Goal: Task Accomplishment & Management: Use online tool/utility

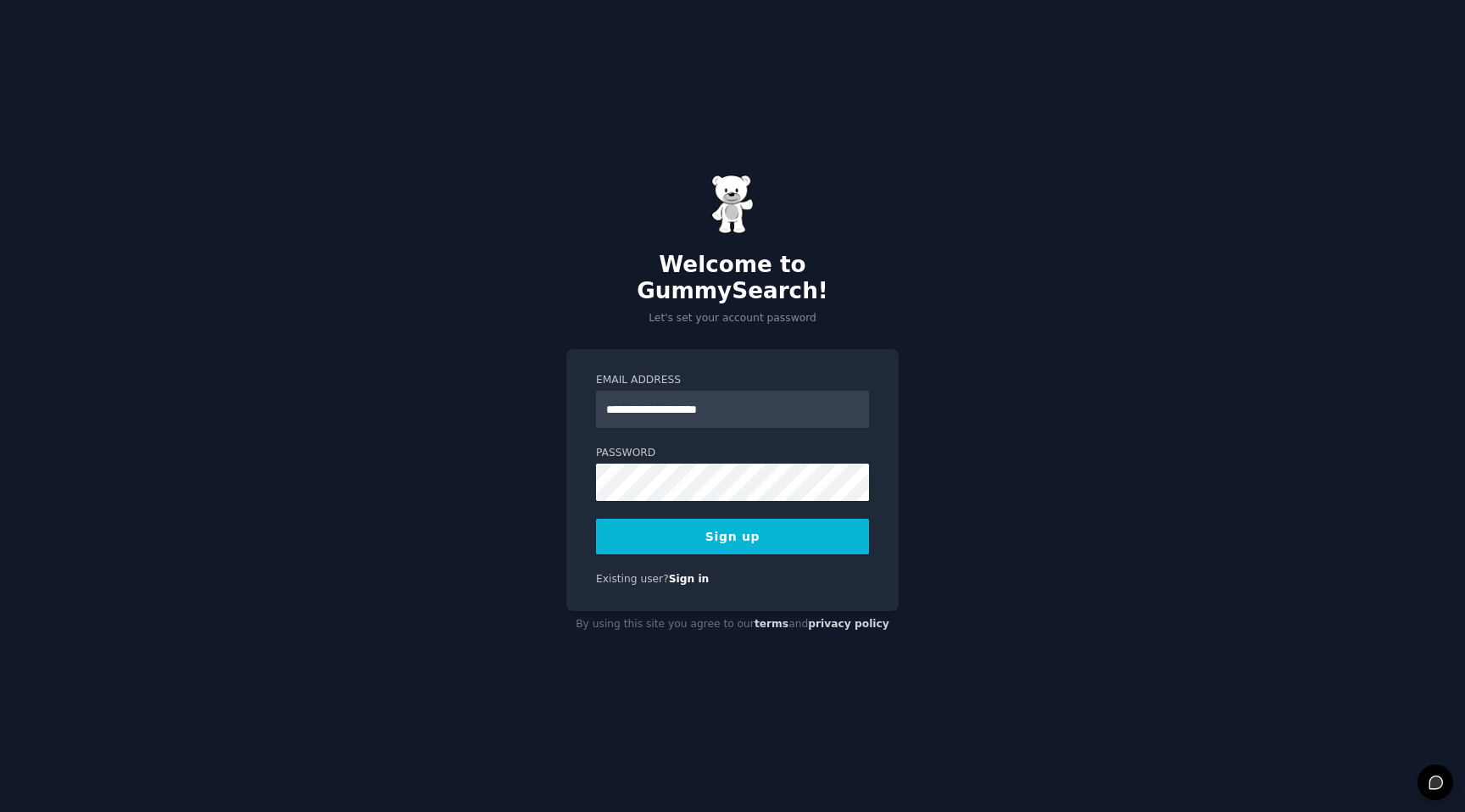
type input "**********"
click at [778, 522] on button "Sign up" at bounding box center [732, 536] width 273 height 36
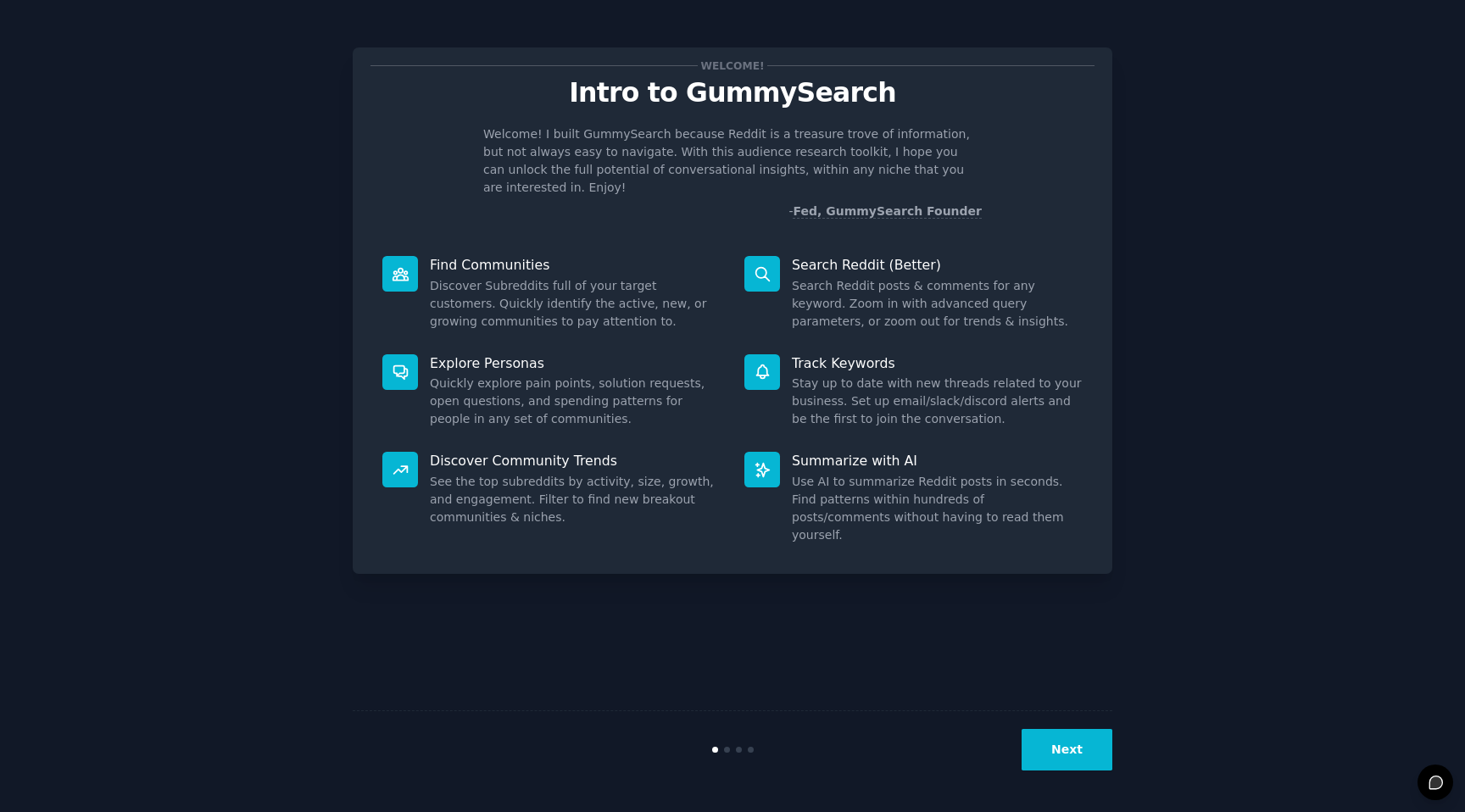
click at [1071, 757] on button "Next" at bounding box center [1067, 749] width 91 height 42
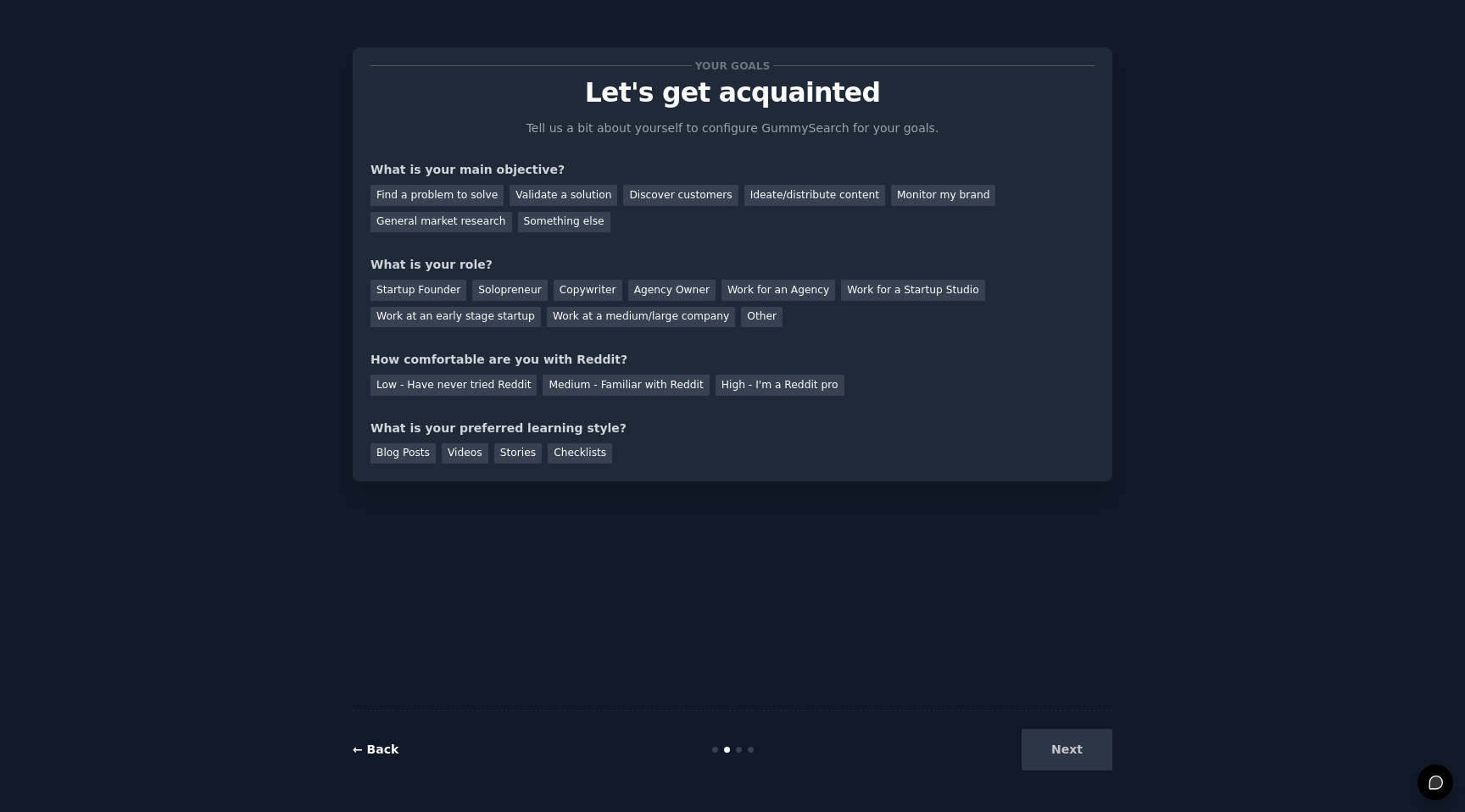
click at [378, 745] on link "← Back" at bounding box center [376, 749] width 46 height 14
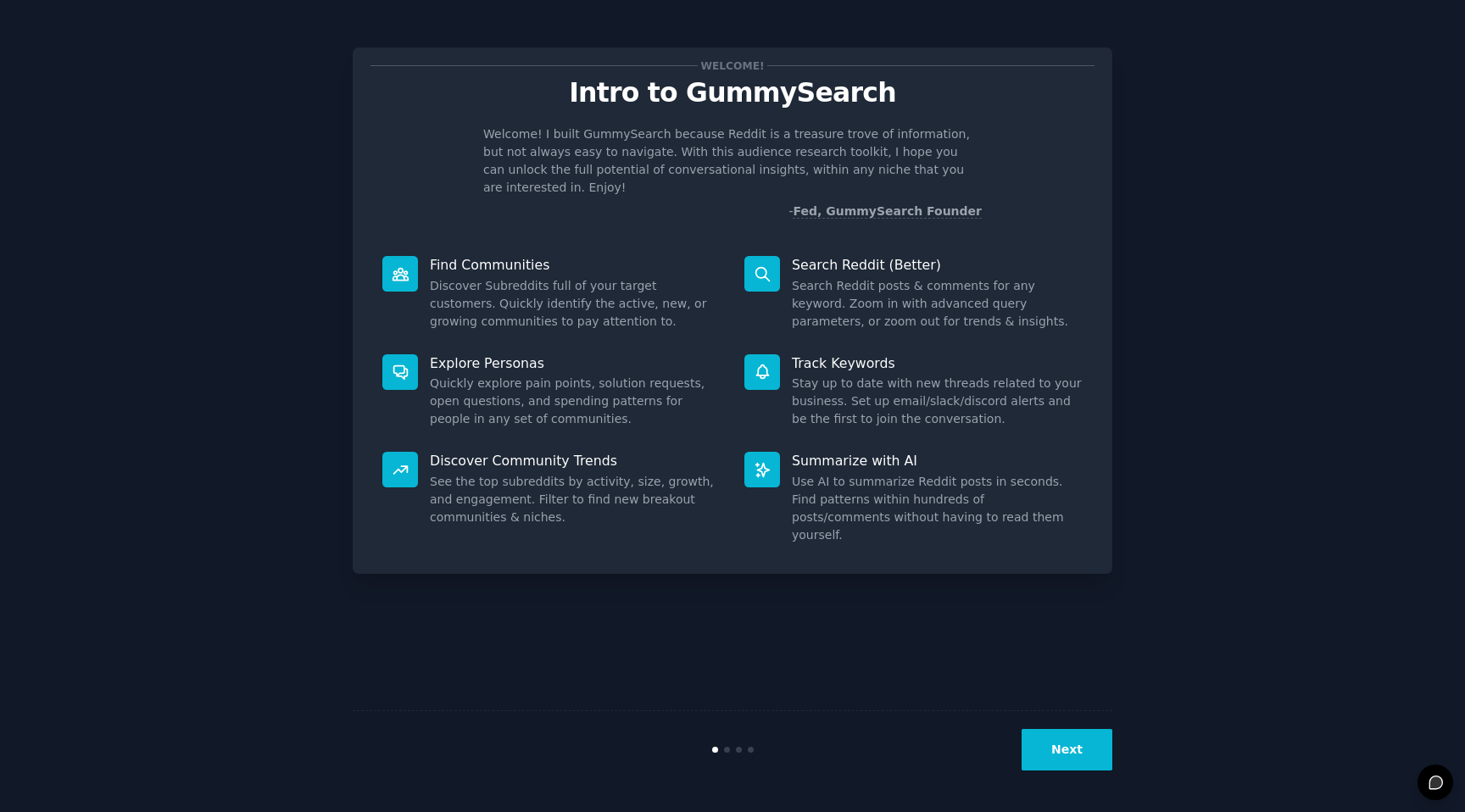
click at [1070, 747] on button "Next" at bounding box center [1067, 749] width 91 height 42
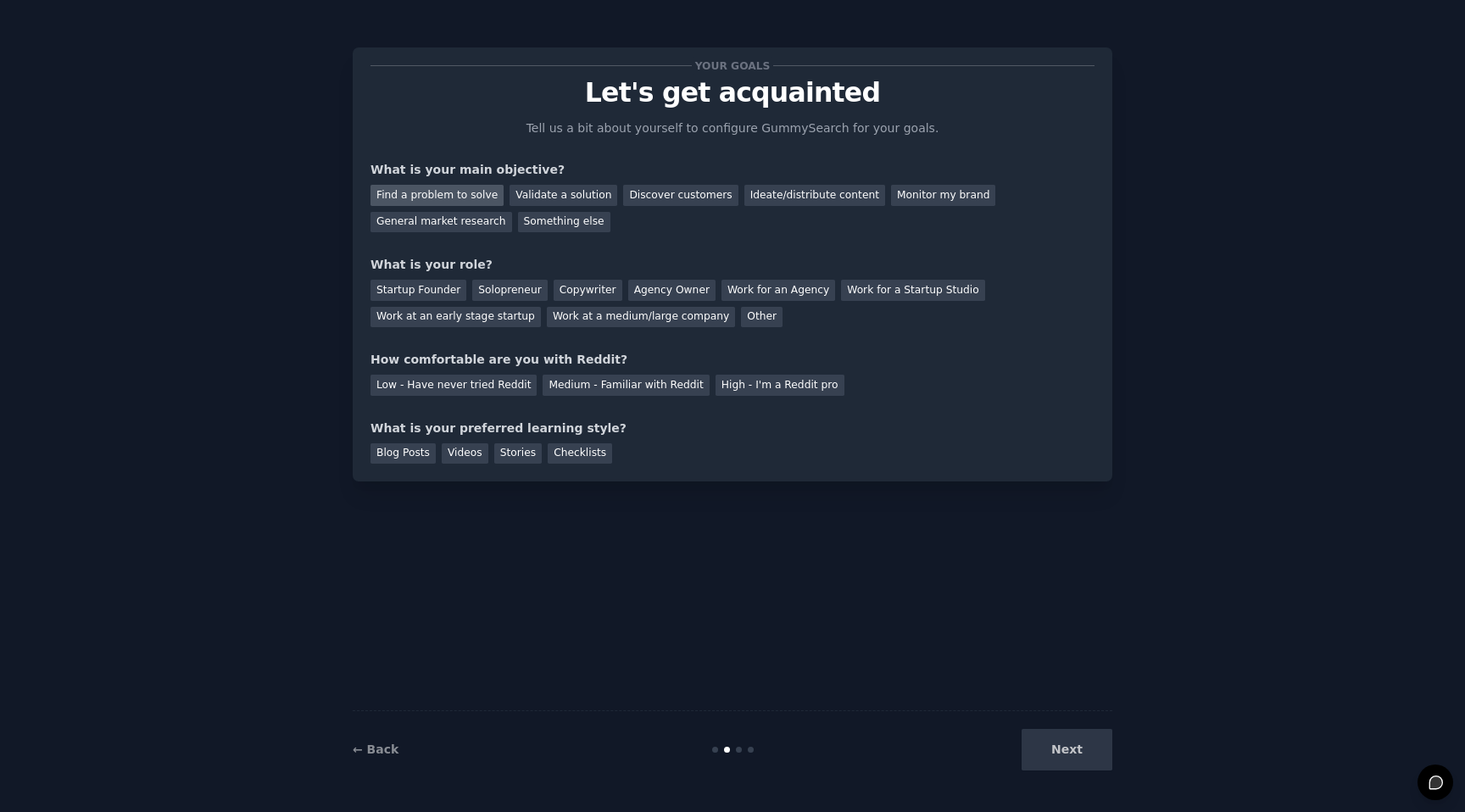
click at [460, 193] on div "Find a problem to solve" at bounding box center [437, 195] width 133 height 21
click at [568, 192] on div "Validate a solution" at bounding box center [563, 195] width 107 height 21
click at [456, 190] on div "Find a problem to solve" at bounding box center [437, 195] width 133 height 21
click at [516, 297] on div "Solopreneur" at bounding box center [509, 290] width 75 height 21
click at [600, 380] on div "Medium - Familiar with Reddit" at bounding box center [626, 384] width 166 height 21
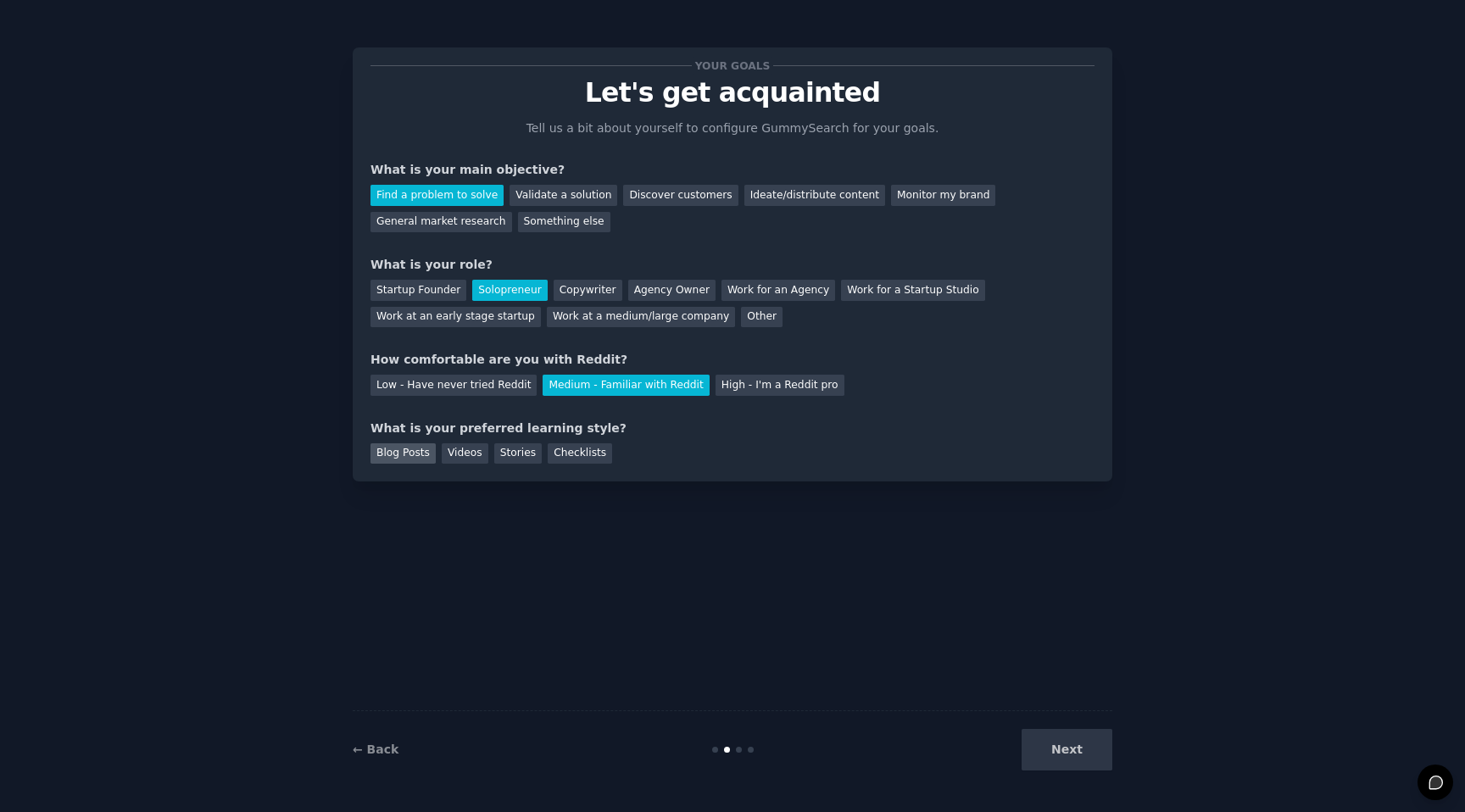
click at [416, 453] on div "Blog Posts" at bounding box center [403, 454] width 66 height 21
click at [1077, 746] on button "Next" at bounding box center [1067, 749] width 91 height 42
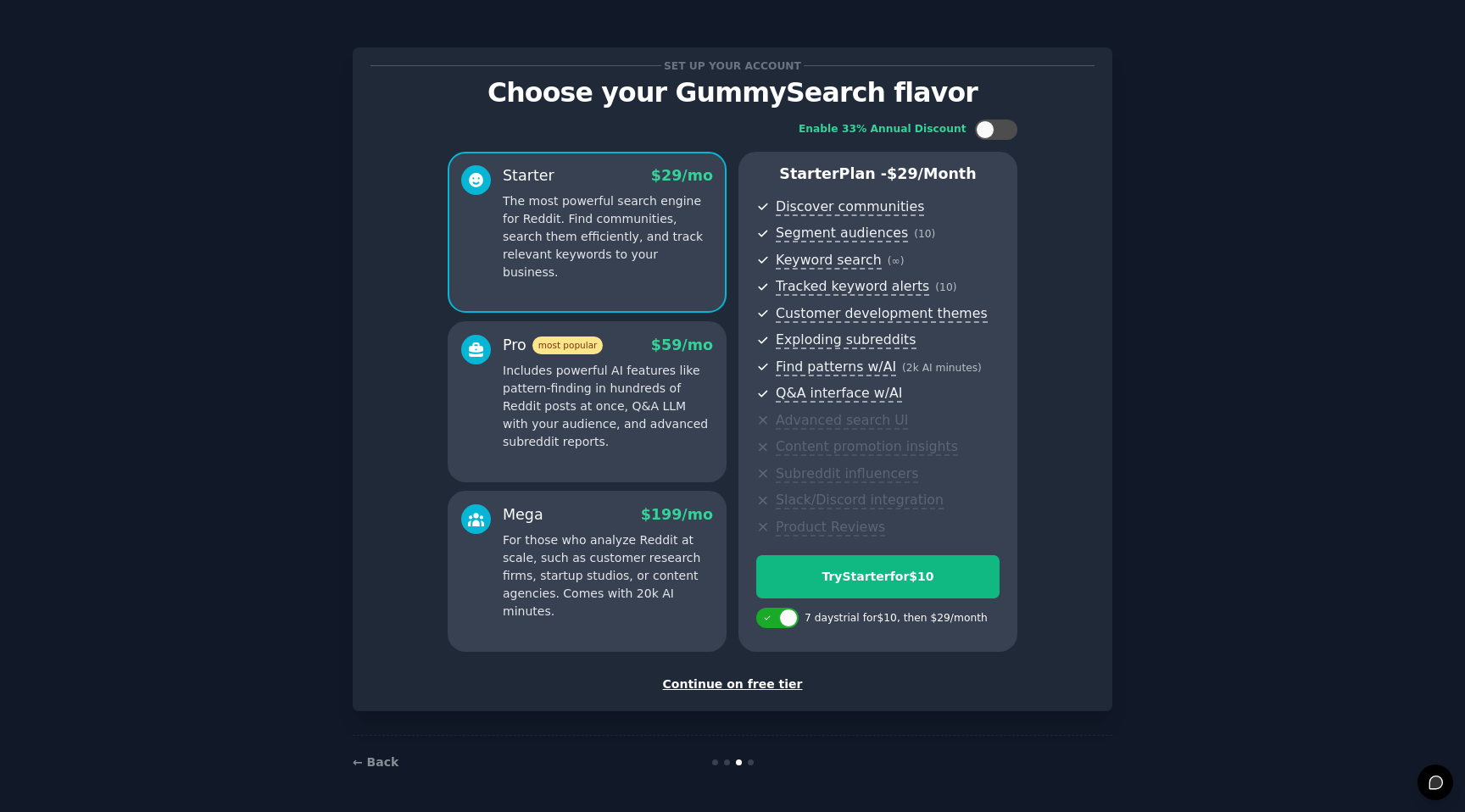
click at [757, 685] on div "Continue on free tier" at bounding box center [732, 684] width 724 height 18
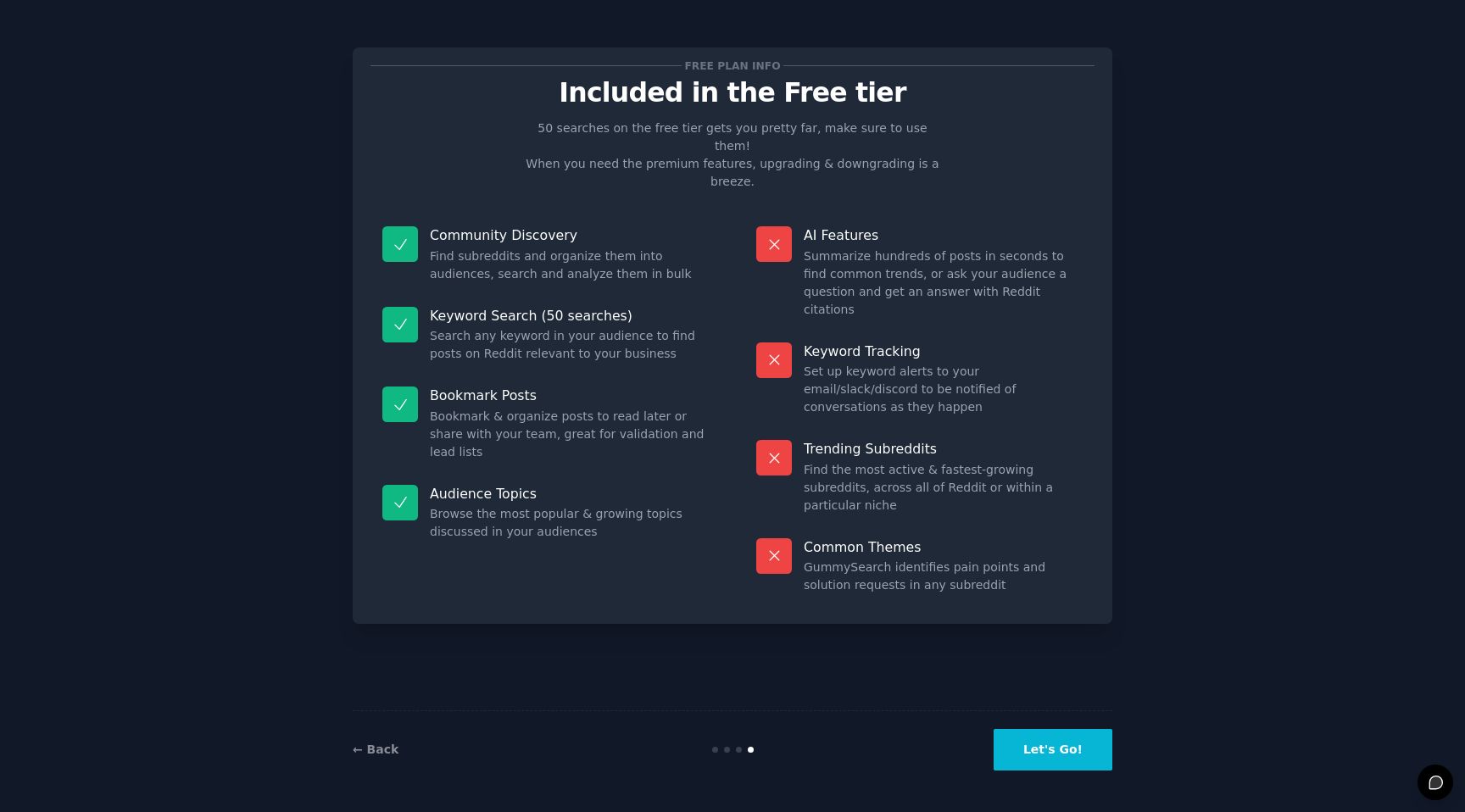
click at [1068, 753] on button "Let's Go!" at bounding box center [1053, 749] width 118 height 42
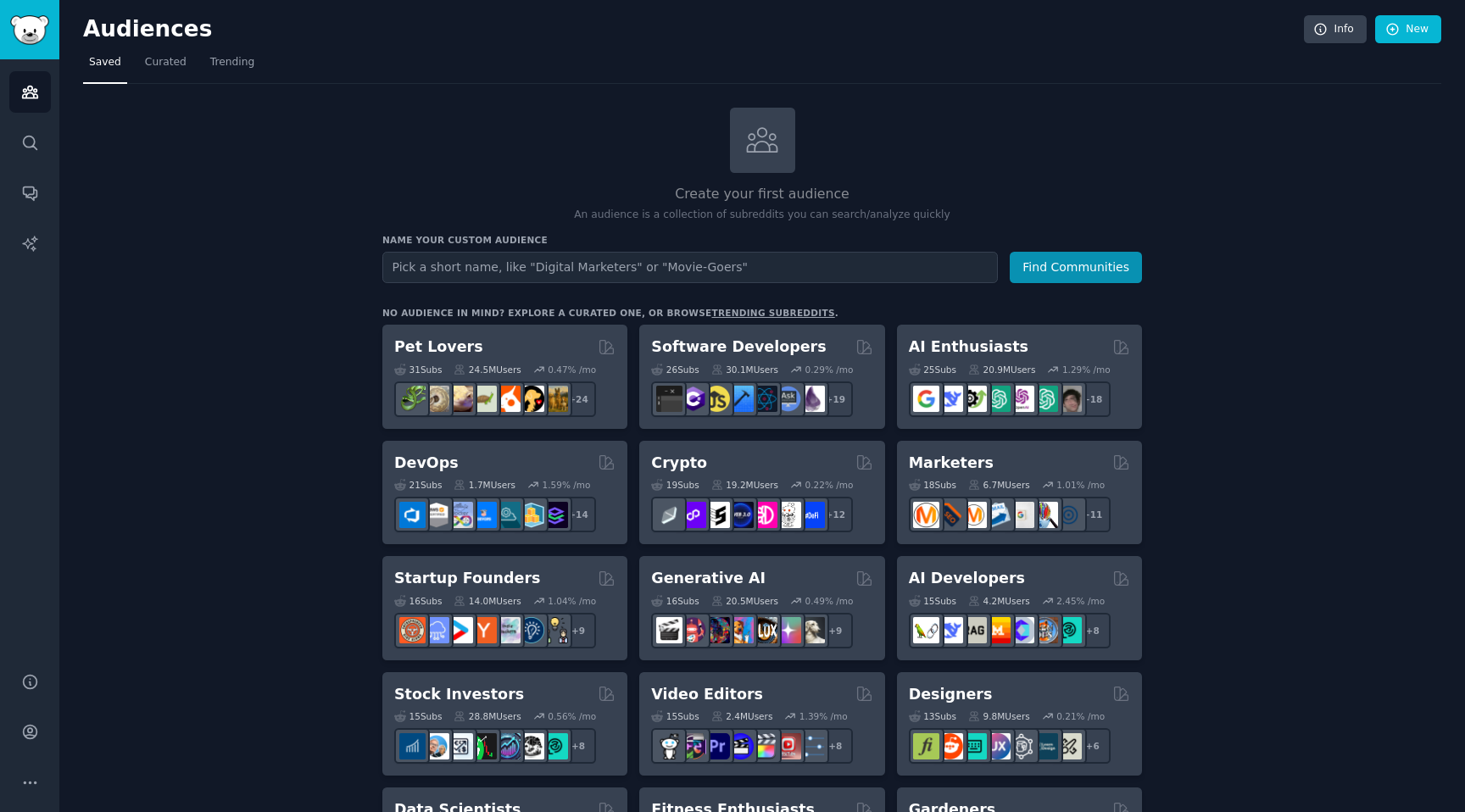
click at [241, 55] on link "Trending" at bounding box center [232, 67] width 56 height 35
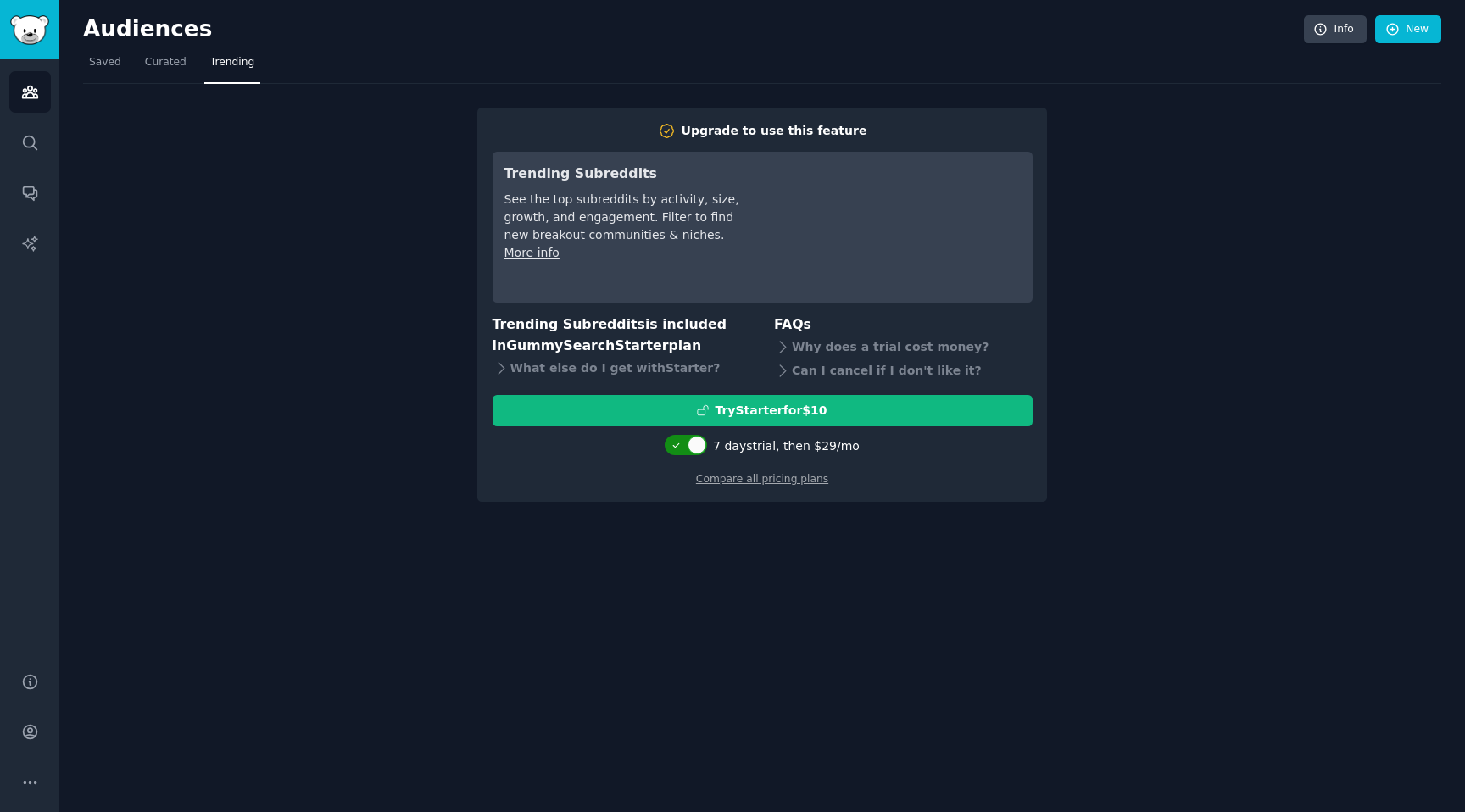
click at [704, 444] on div at bounding box center [697, 444] width 18 height 18
checkbox input "false"
click at [95, 59] on span "Saved" at bounding box center [104, 63] width 32 height 16
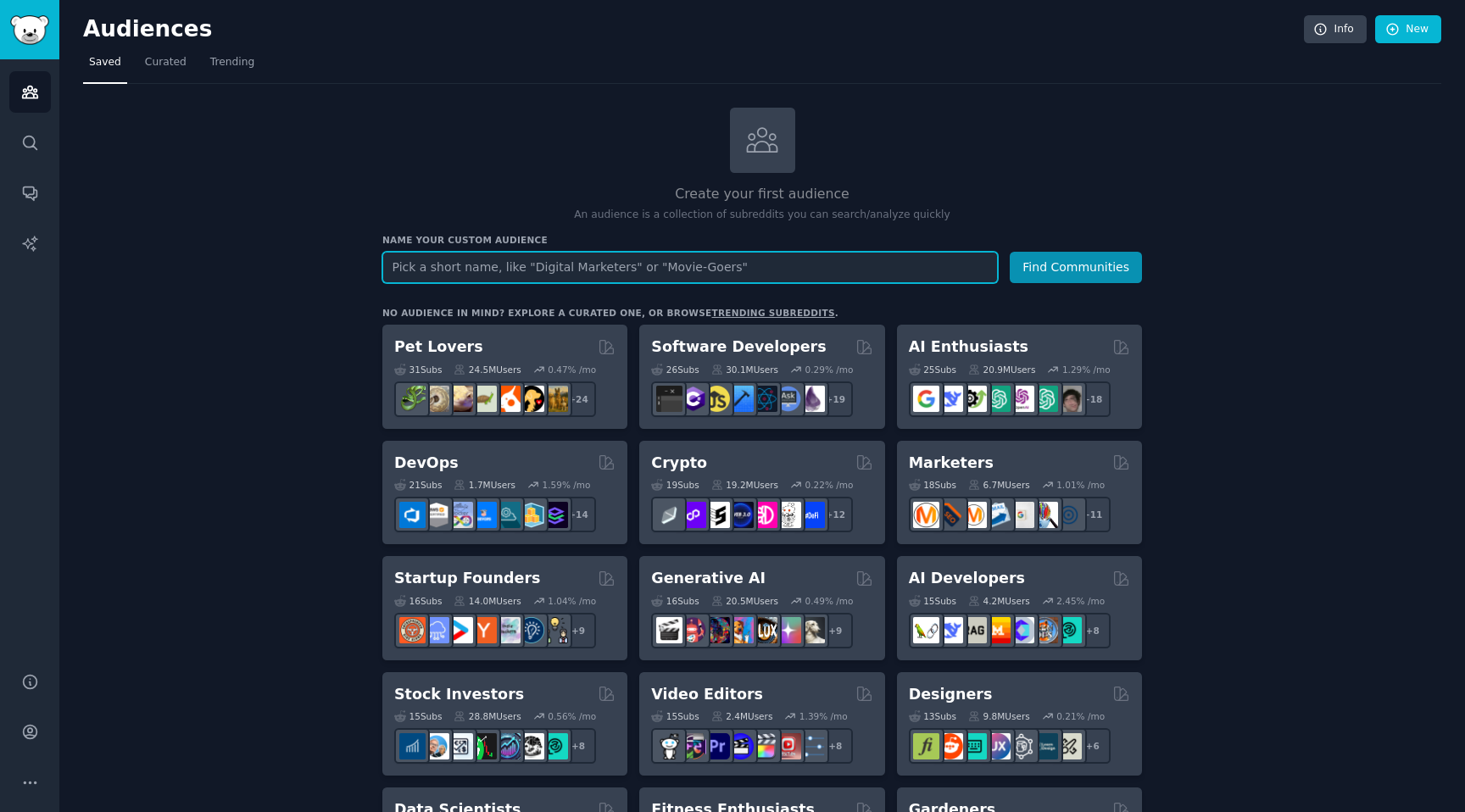
click at [851, 263] on input "text" at bounding box center [690, 267] width 616 height 31
type input "smut"
click at [1009, 251] on button "Find Communities" at bounding box center [1075, 267] width 132 height 31
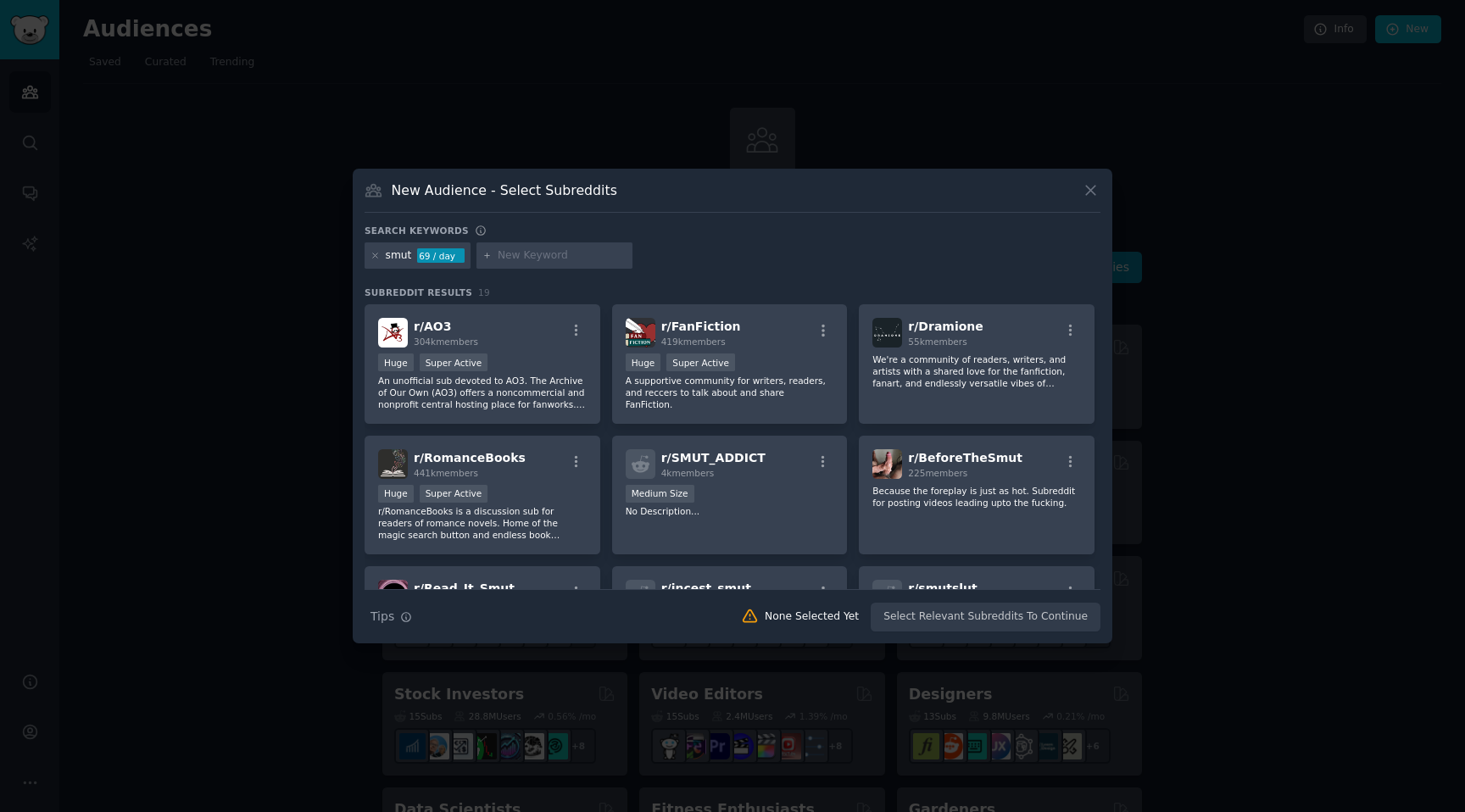
click at [869, 70] on div at bounding box center [732, 406] width 1465 height 812
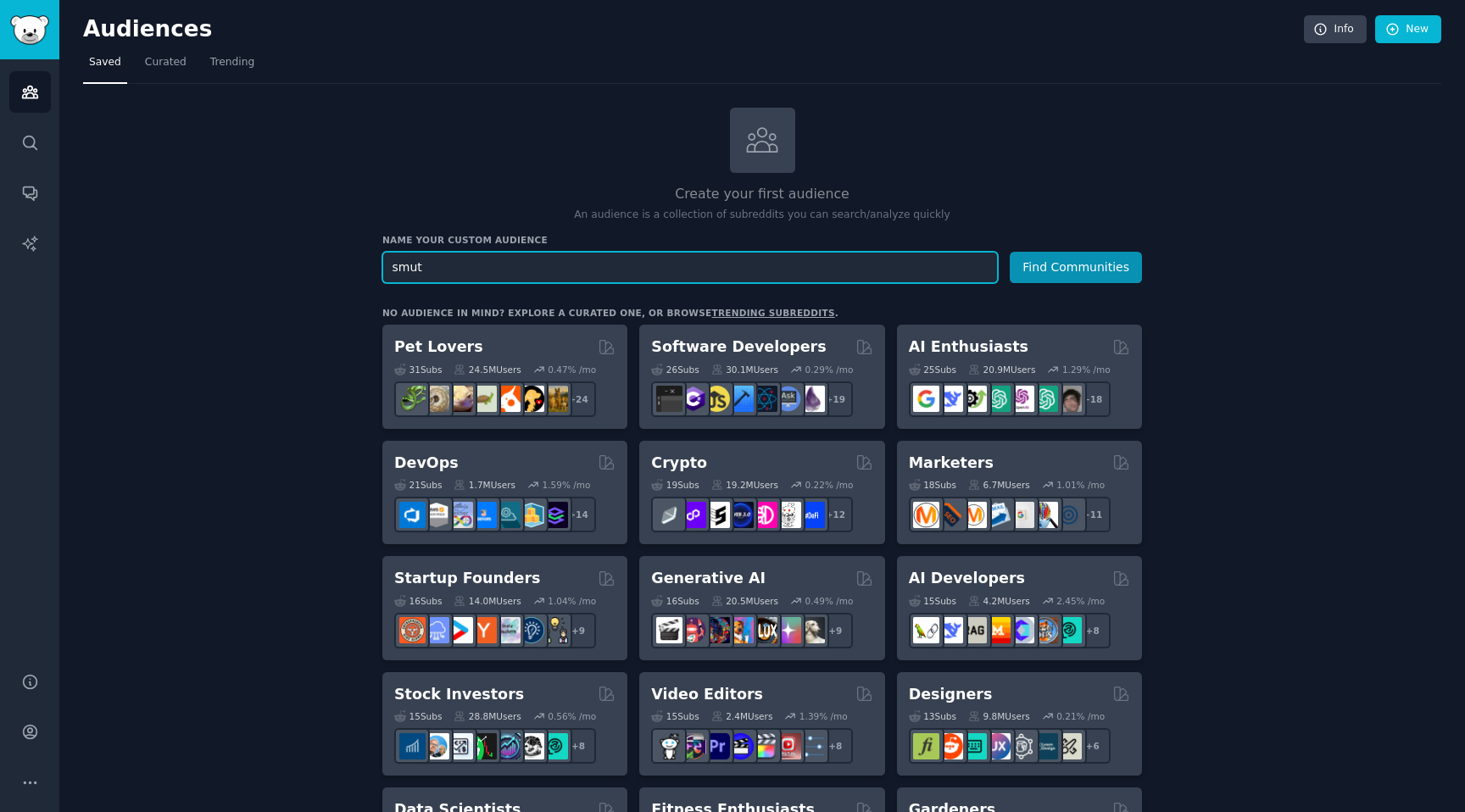
click at [595, 257] on input "smut" at bounding box center [690, 267] width 616 height 31
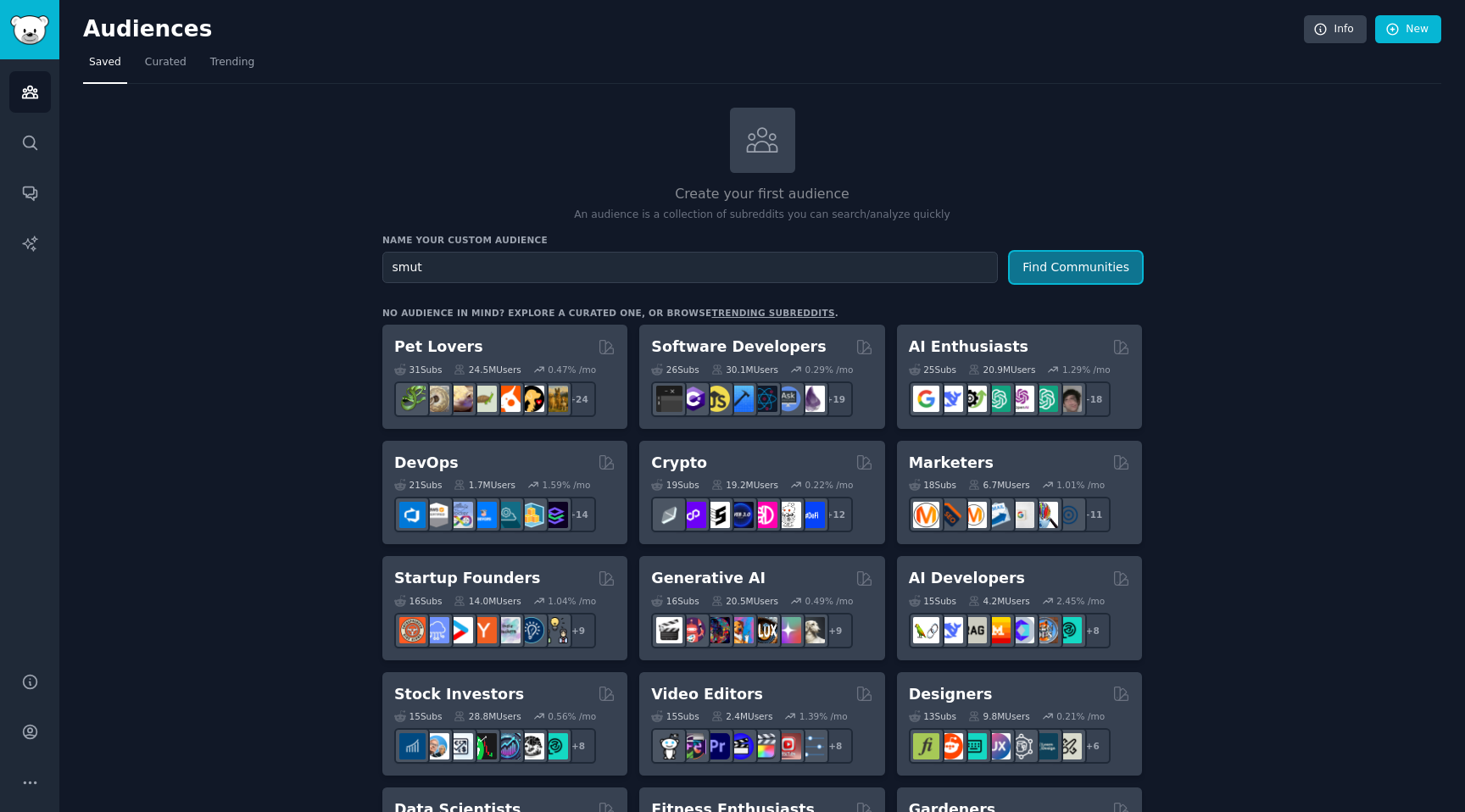
click at [1105, 258] on button "Find Communities" at bounding box center [1075, 267] width 132 height 31
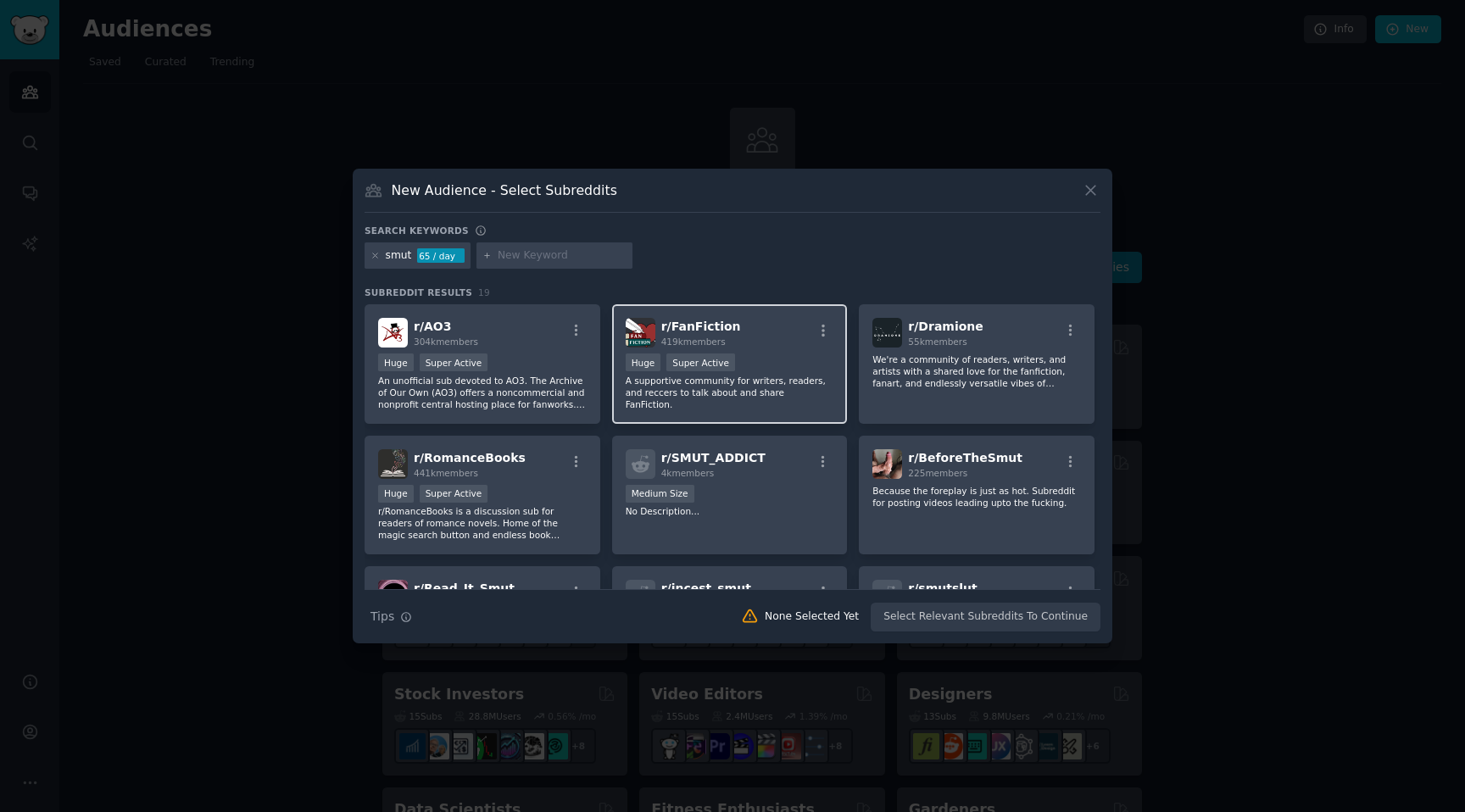
click at [783, 366] on div "Huge Super Active" at bounding box center [730, 364] width 209 height 21
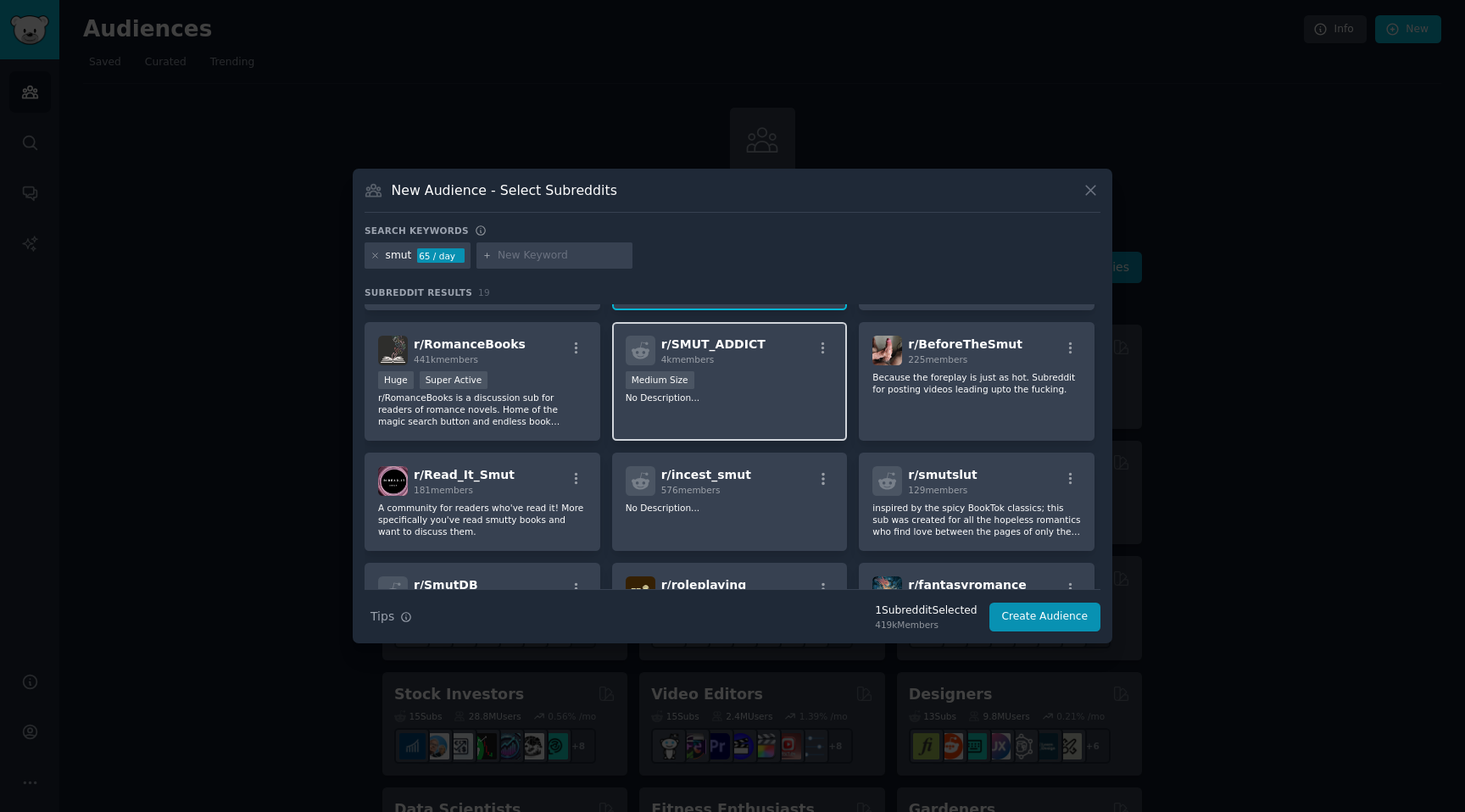
scroll to position [111, 0]
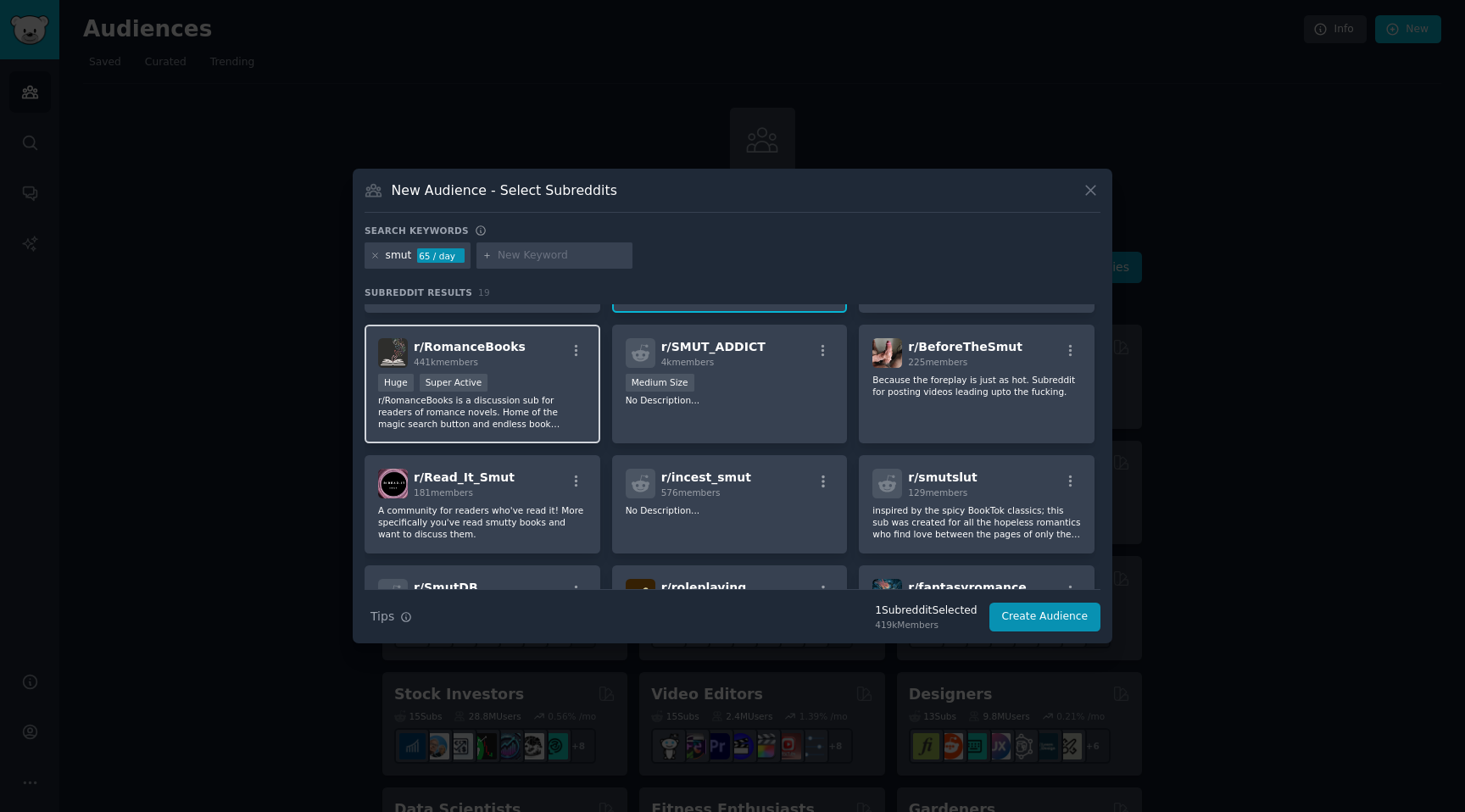
click at [543, 375] on div "Huge Super Active" at bounding box center [482, 384] width 209 height 21
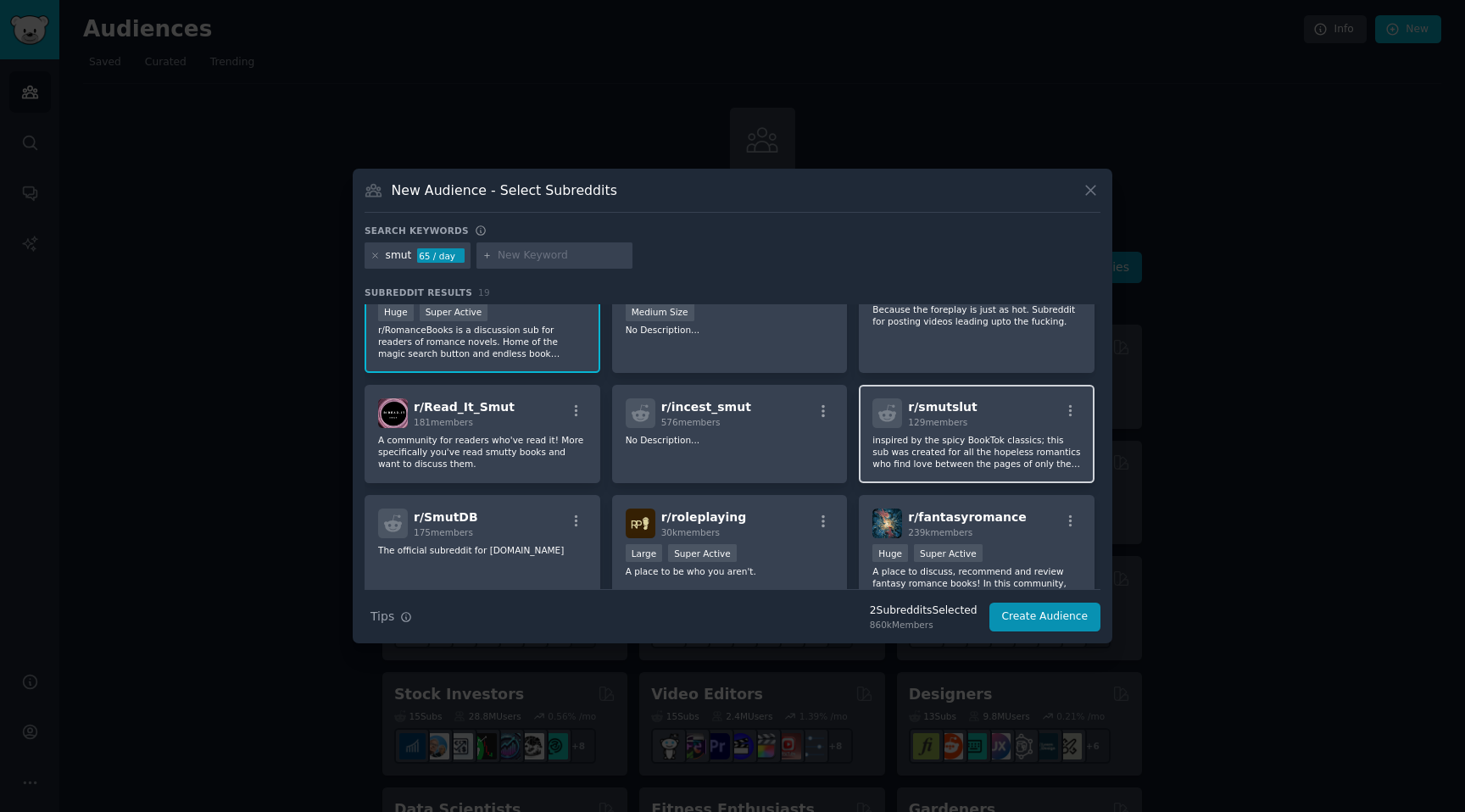
scroll to position [0, 0]
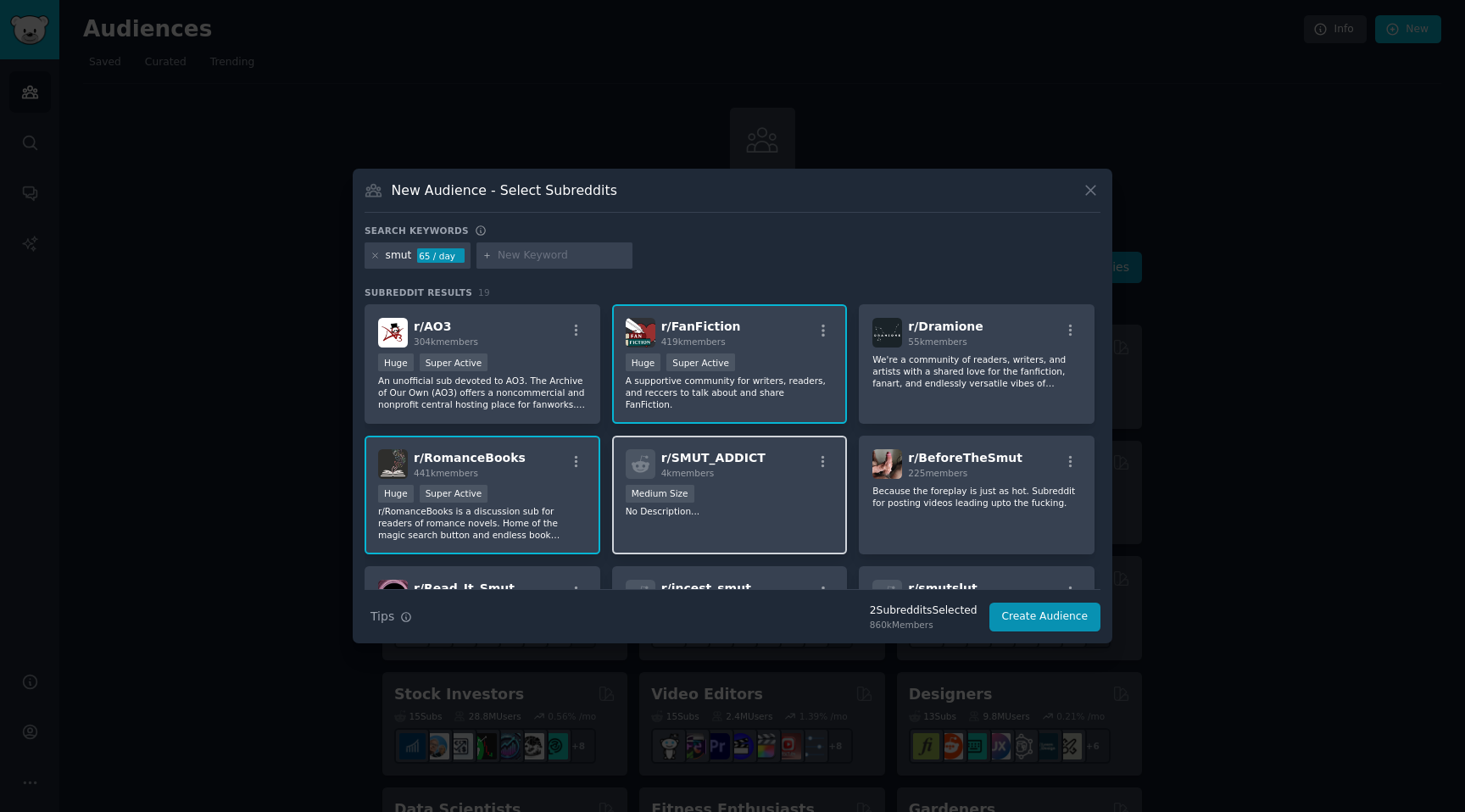
click at [732, 496] on div "1000 - 10,000 members Medium Size" at bounding box center [730, 495] width 209 height 21
click at [1056, 616] on button "Create Audience" at bounding box center [1044, 616] width 112 height 29
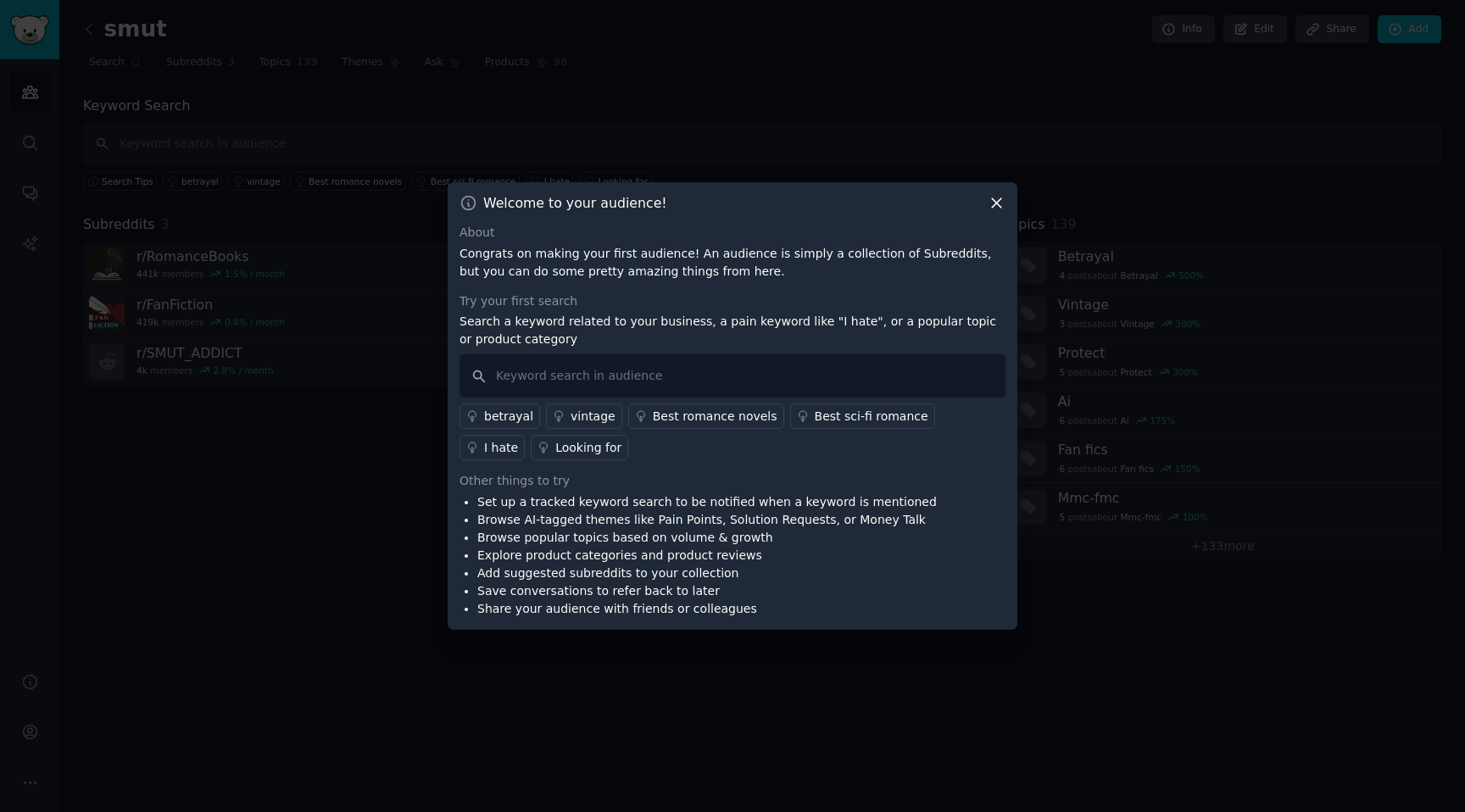
click at [994, 200] on icon at bounding box center [996, 204] width 9 height 9
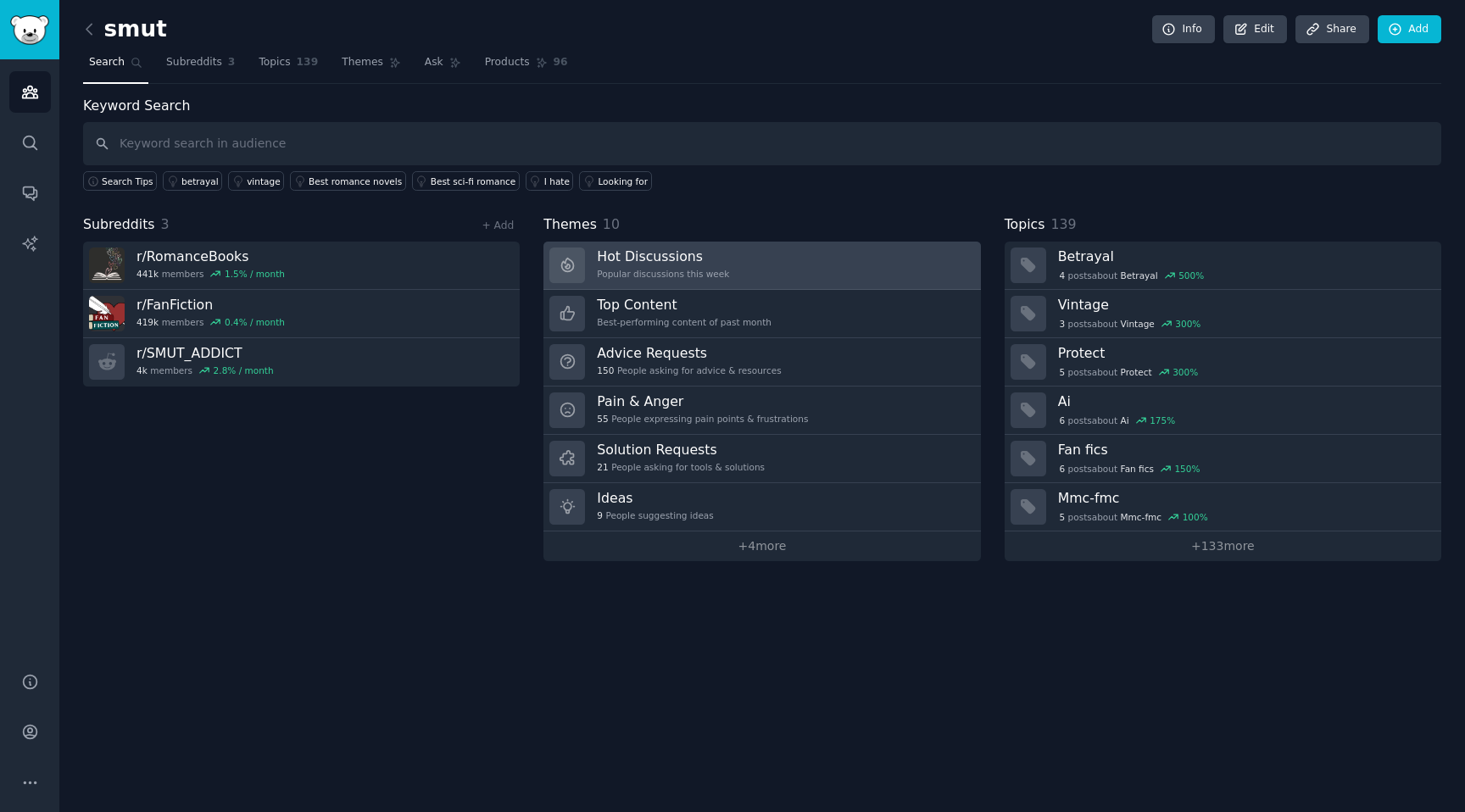
click at [825, 256] on link "Hot Discussions Popular discussions this week" at bounding box center [762, 265] width 436 height 48
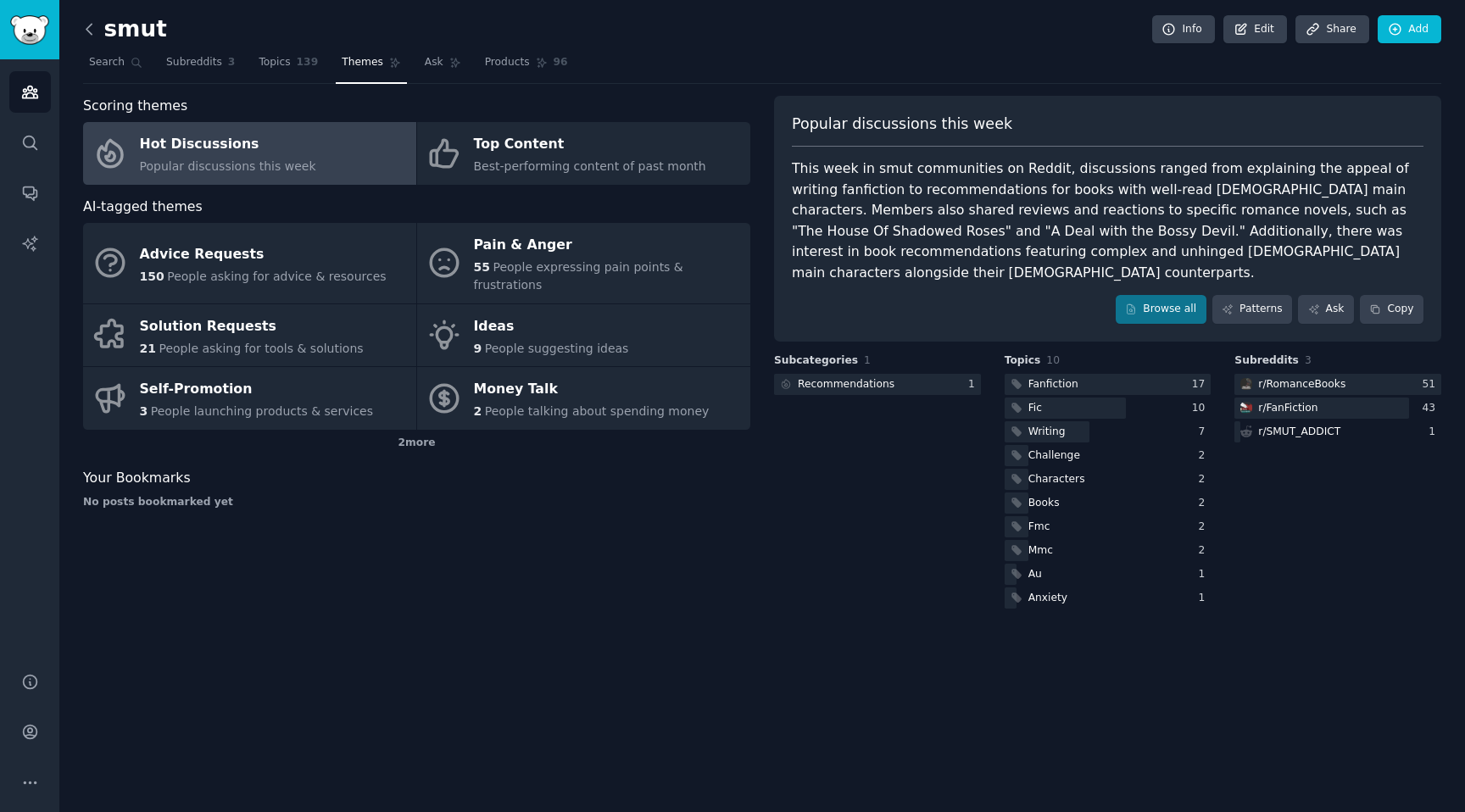
click at [89, 26] on icon at bounding box center [89, 29] width 18 height 18
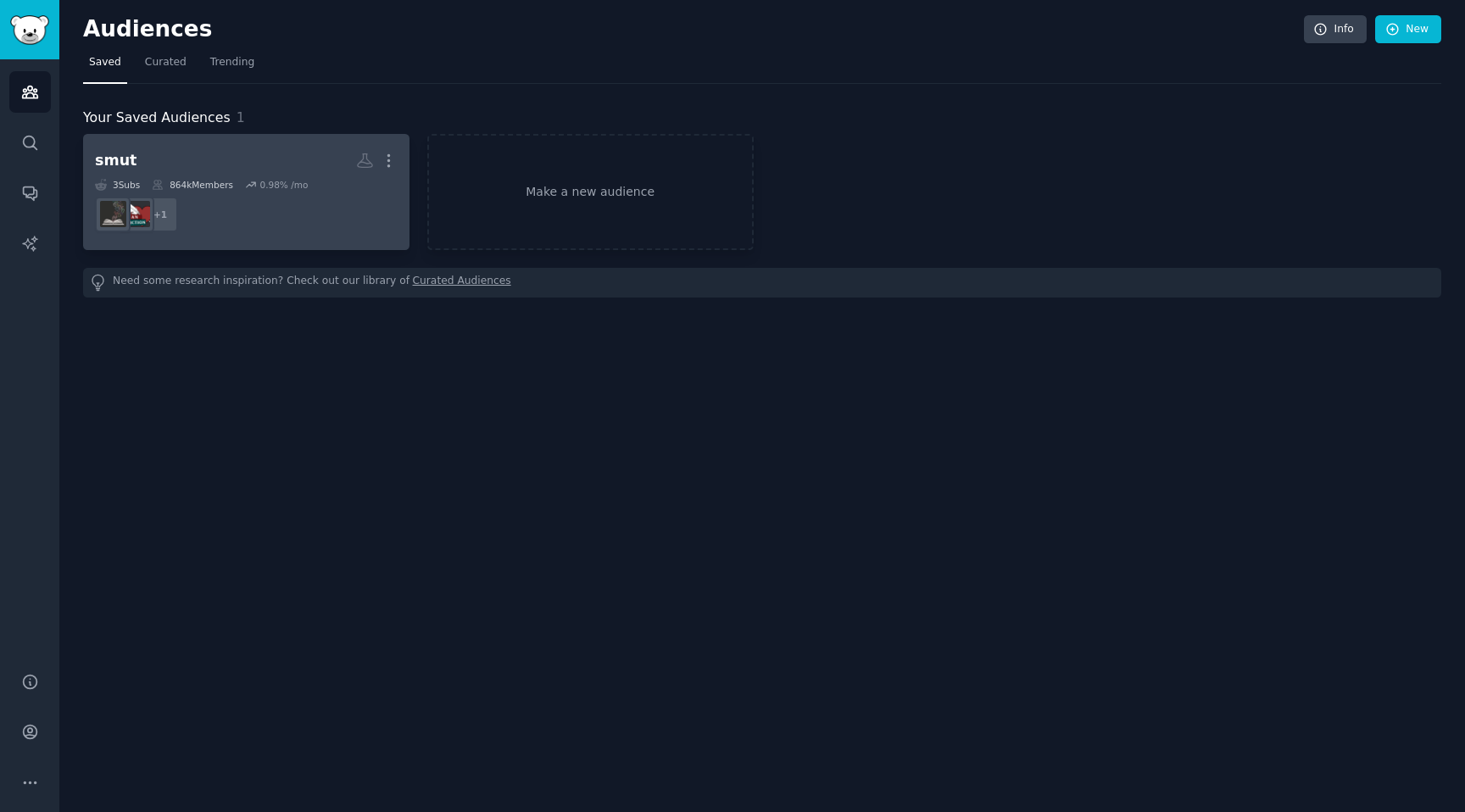
click at [193, 167] on h2 "smut More" at bounding box center [246, 161] width 302 height 30
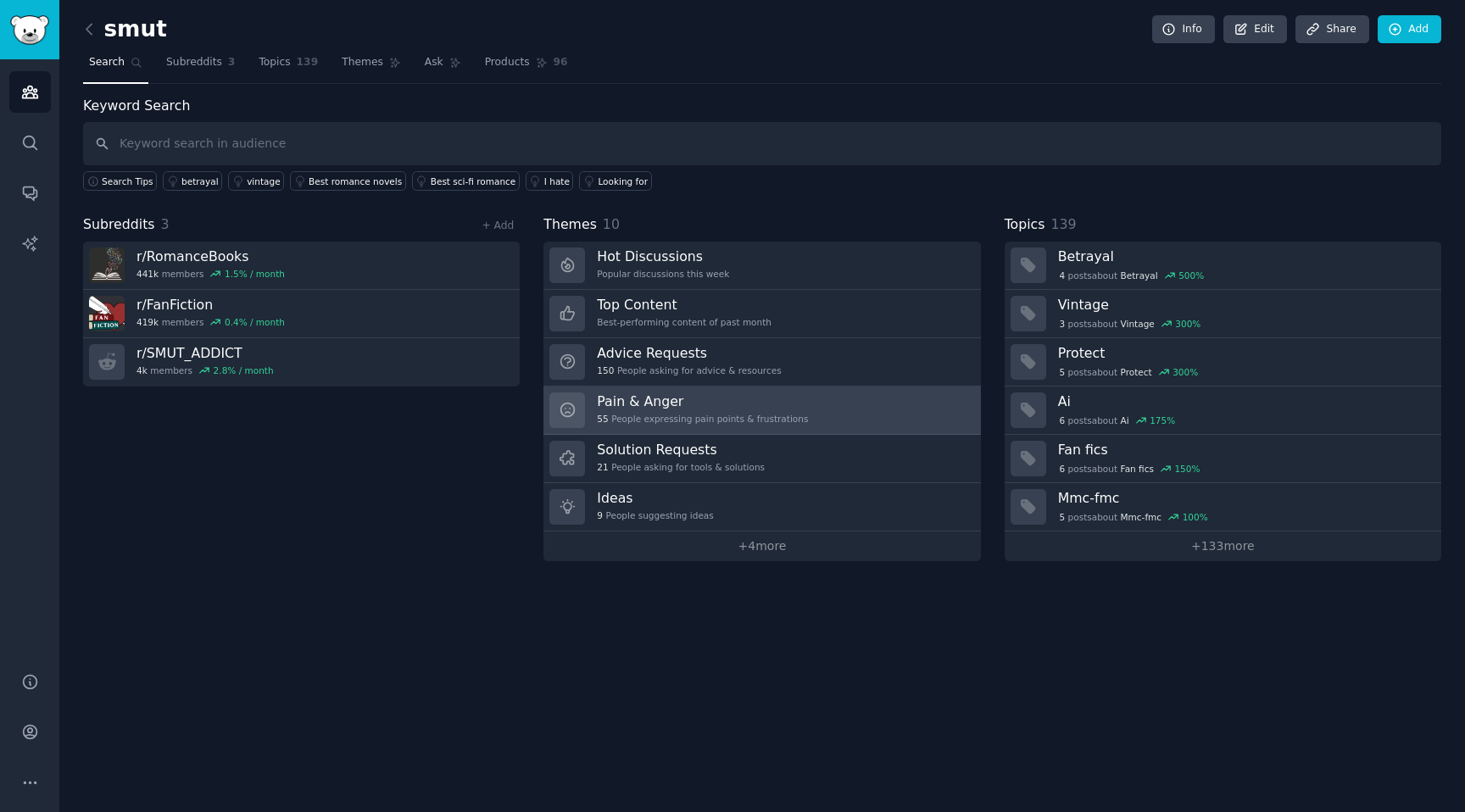
click at [733, 405] on h3 "Pain & Anger" at bounding box center [702, 401] width 211 height 18
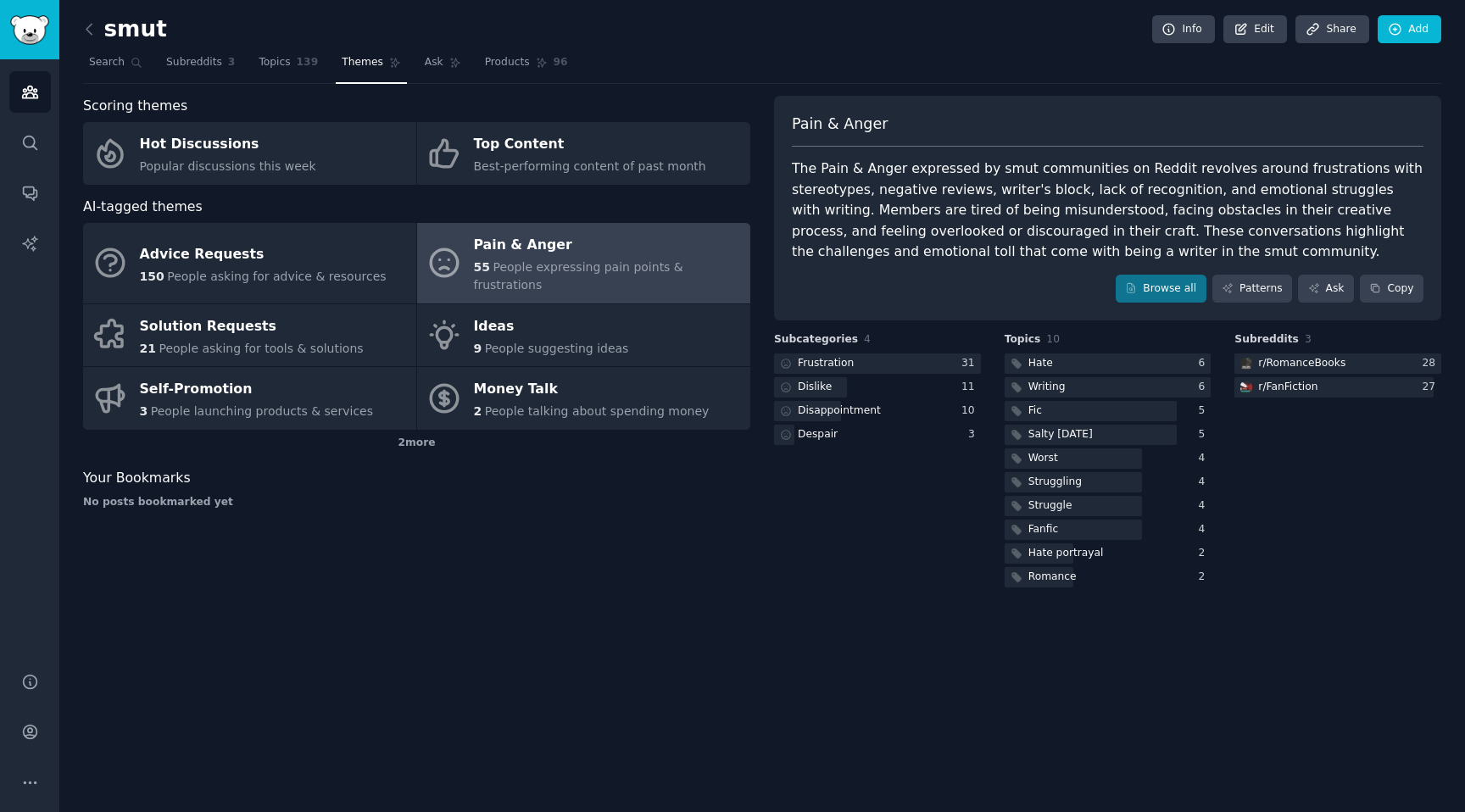
click at [355, 61] on span "Themes" at bounding box center [362, 63] width 42 height 16
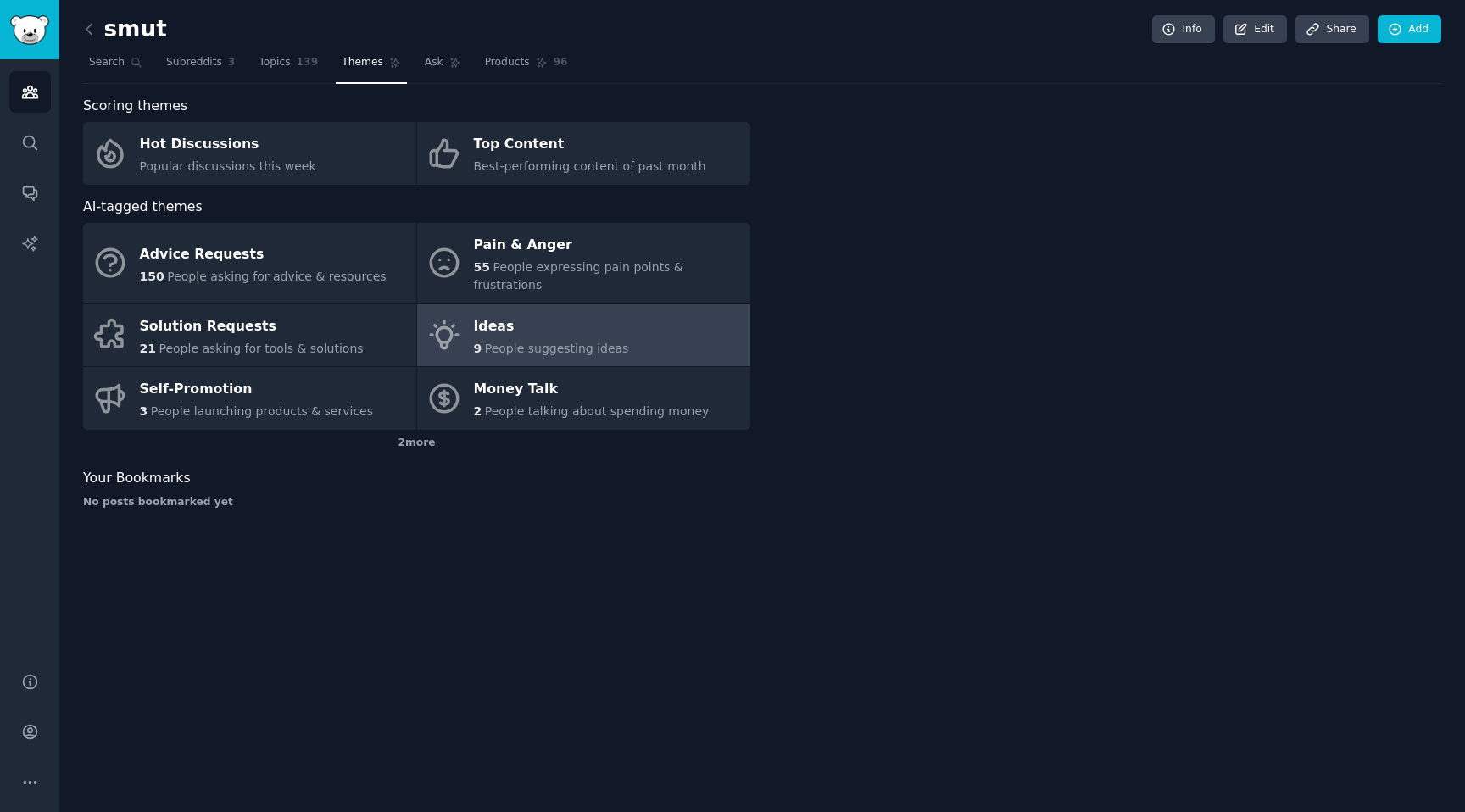
click at [551, 319] on div "Ideas" at bounding box center [552, 325] width 155 height 27
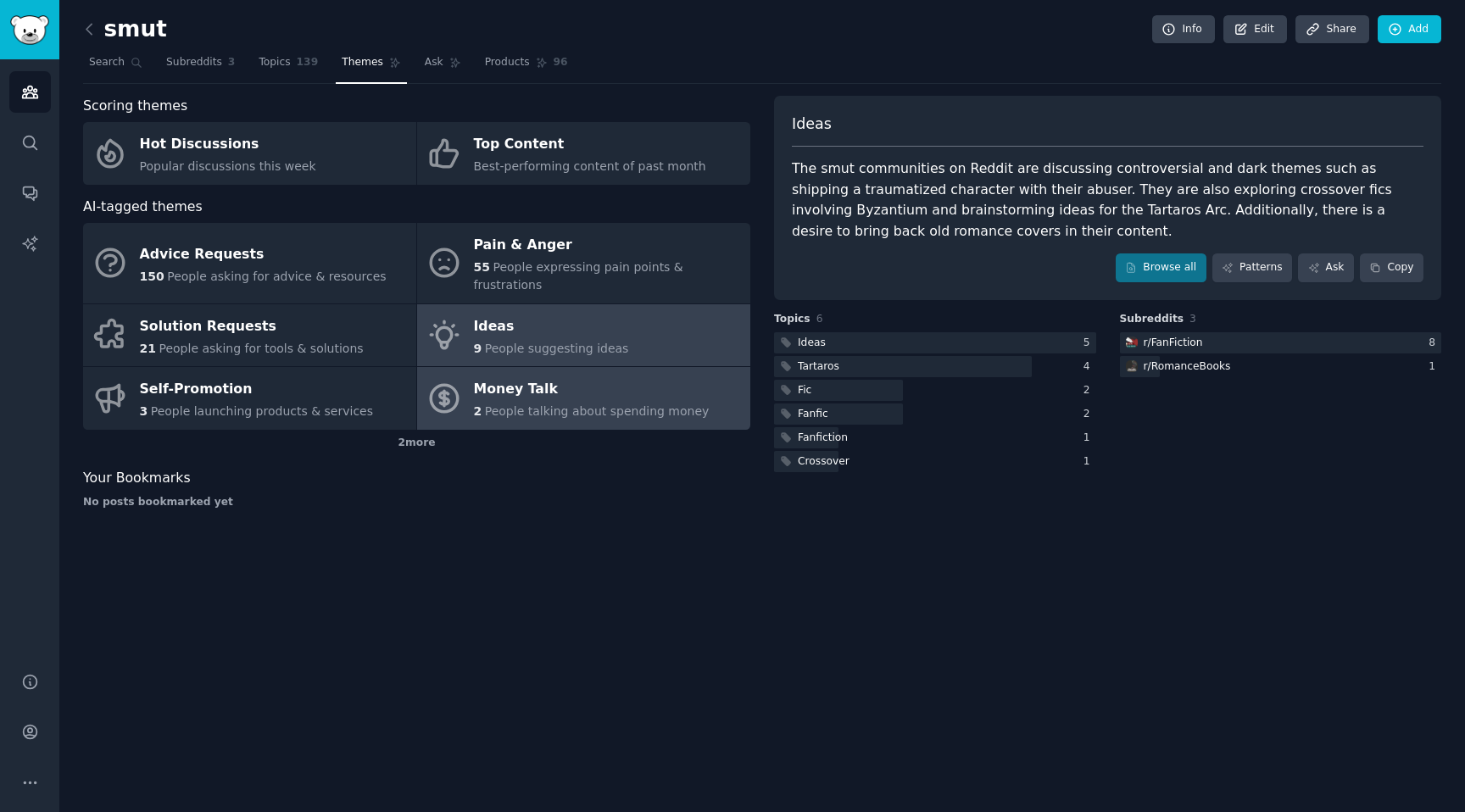
click at [655, 376] on div "Money Talk" at bounding box center [592, 389] width 236 height 27
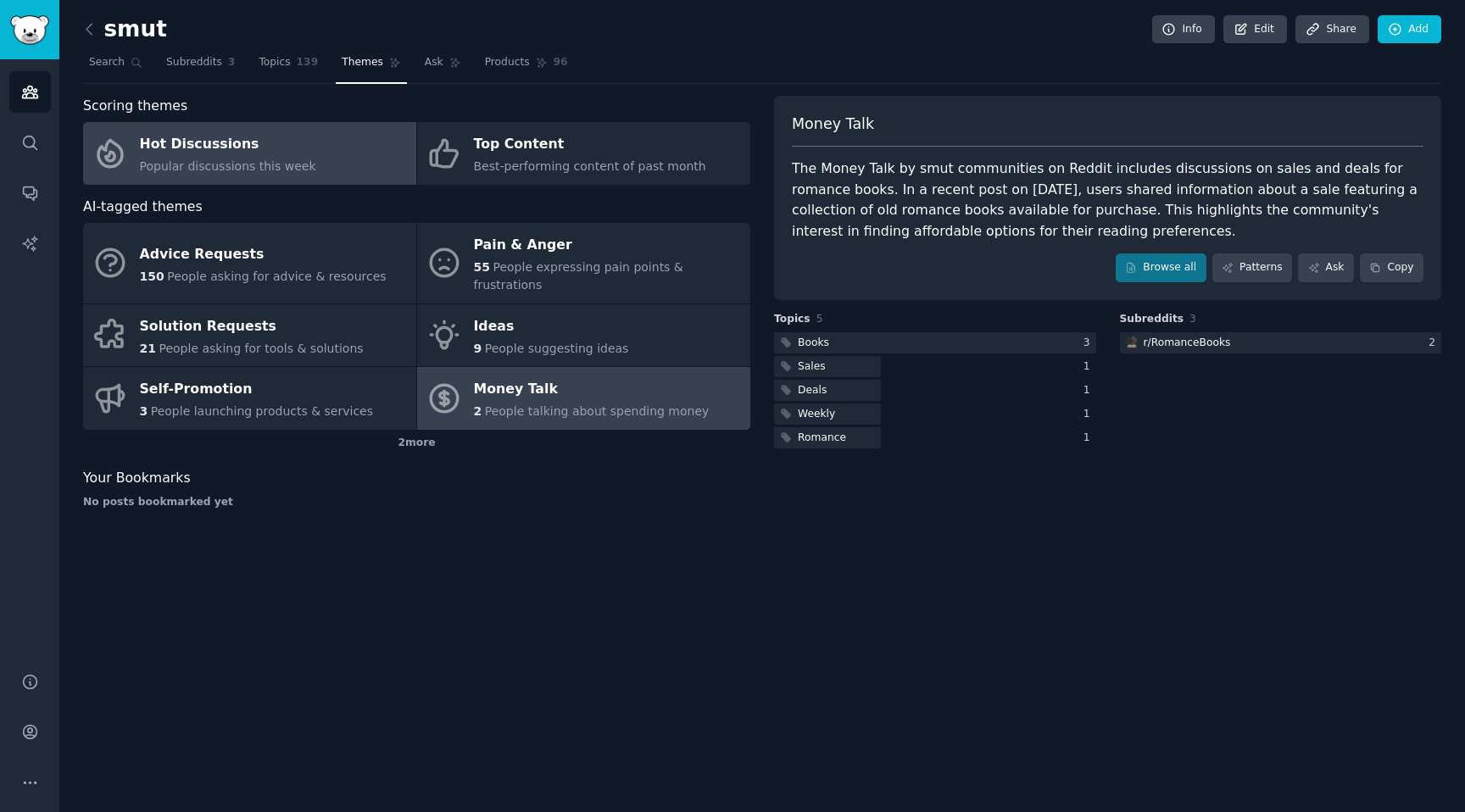
click at [258, 160] on span "Popular discussions this week" at bounding box center [227, 165] width 177 height 14
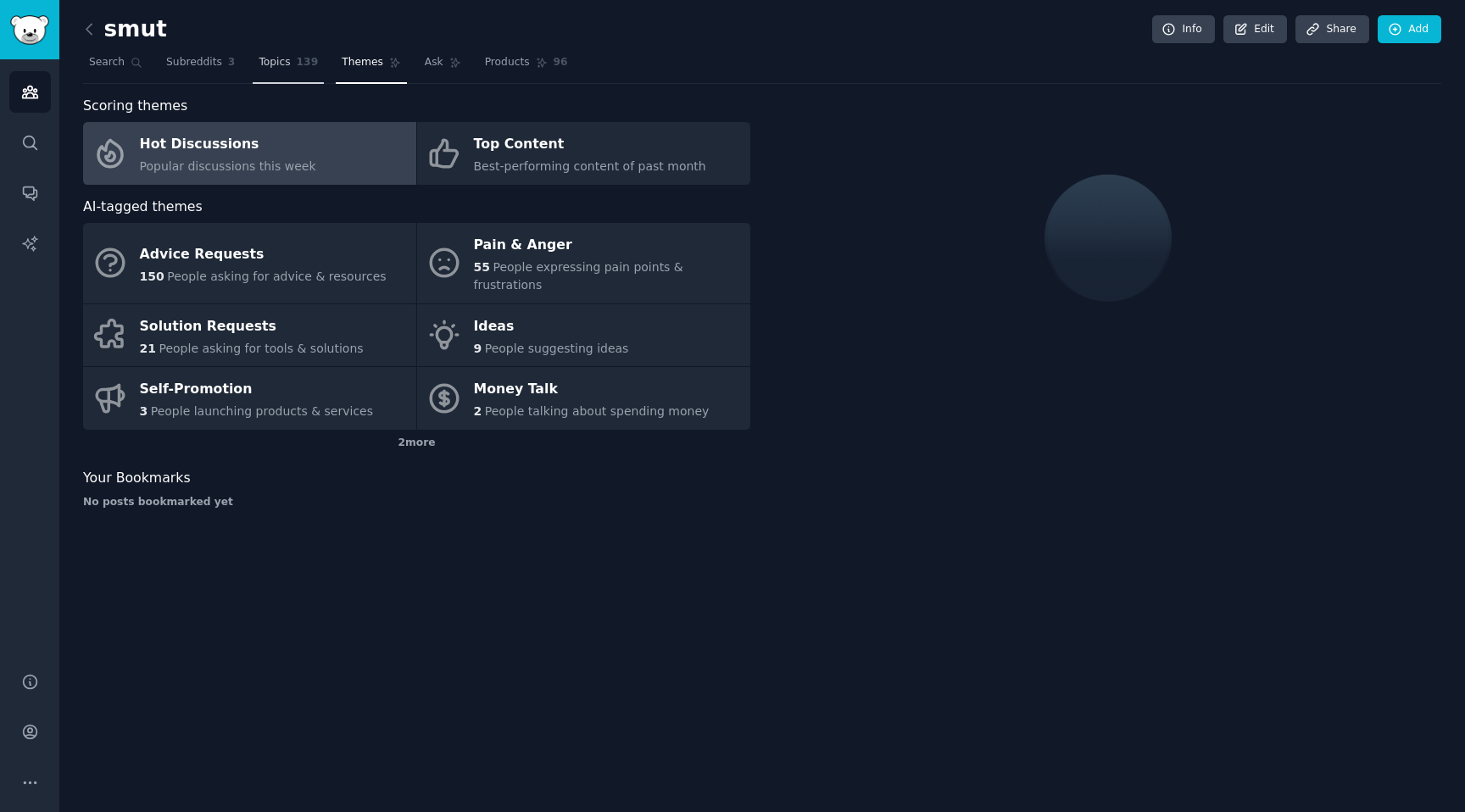
click at [292, 68] on link "Topics 139" at bounding box center [287, 67] width 71 height 35
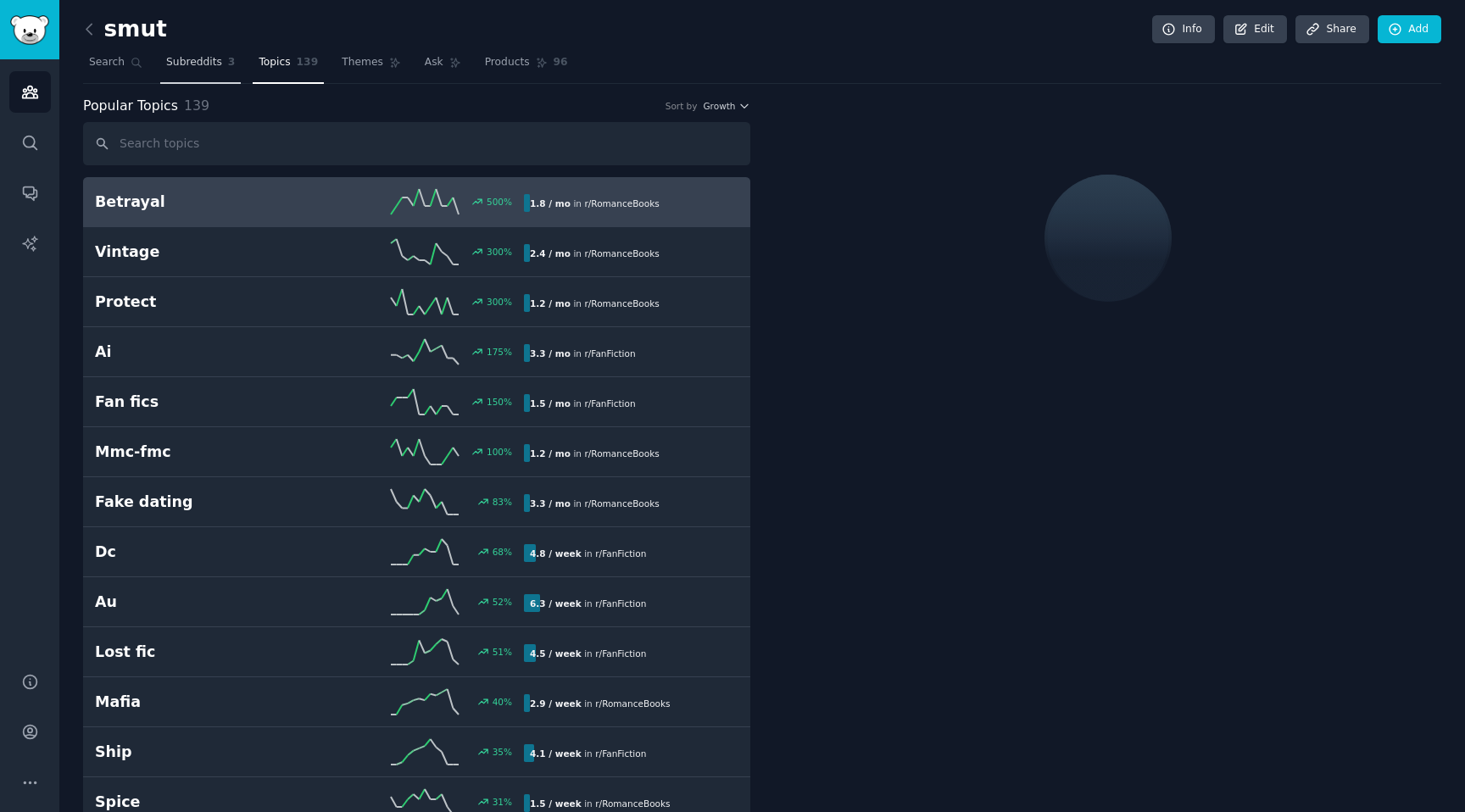
click at [194, 59] on span "Subreddits" at bounding box center [194, 63] width 56 height 16
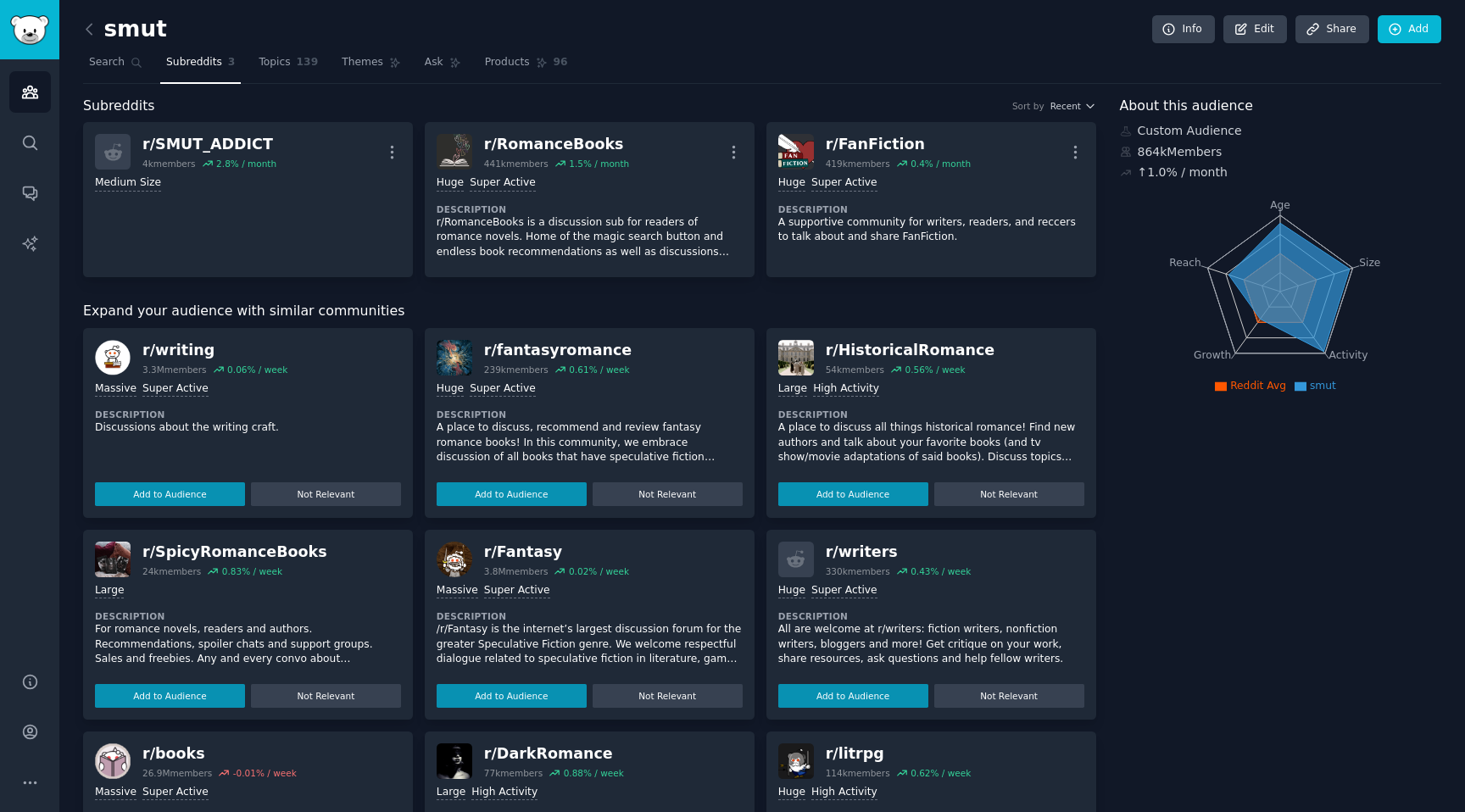
click at [1274, 219] on icon "Age Size Activity Growth Reach" at bounding box center [1280, 291] width 321 height 213
click at [1274, 203] on tspan "Age" at bounding box center [1280, 205] width 20 height 12
click at [1276, 284] on icon at bounding box center [1288, 286] width 121 height 128
drag, startPoint x: 1284, startPoint y: 291, endPoint x: 1254, endPoint y: 314, distance: 37.8
click at [1254, 314] on icon at bounding box center [1288, 286] width 121 height 128
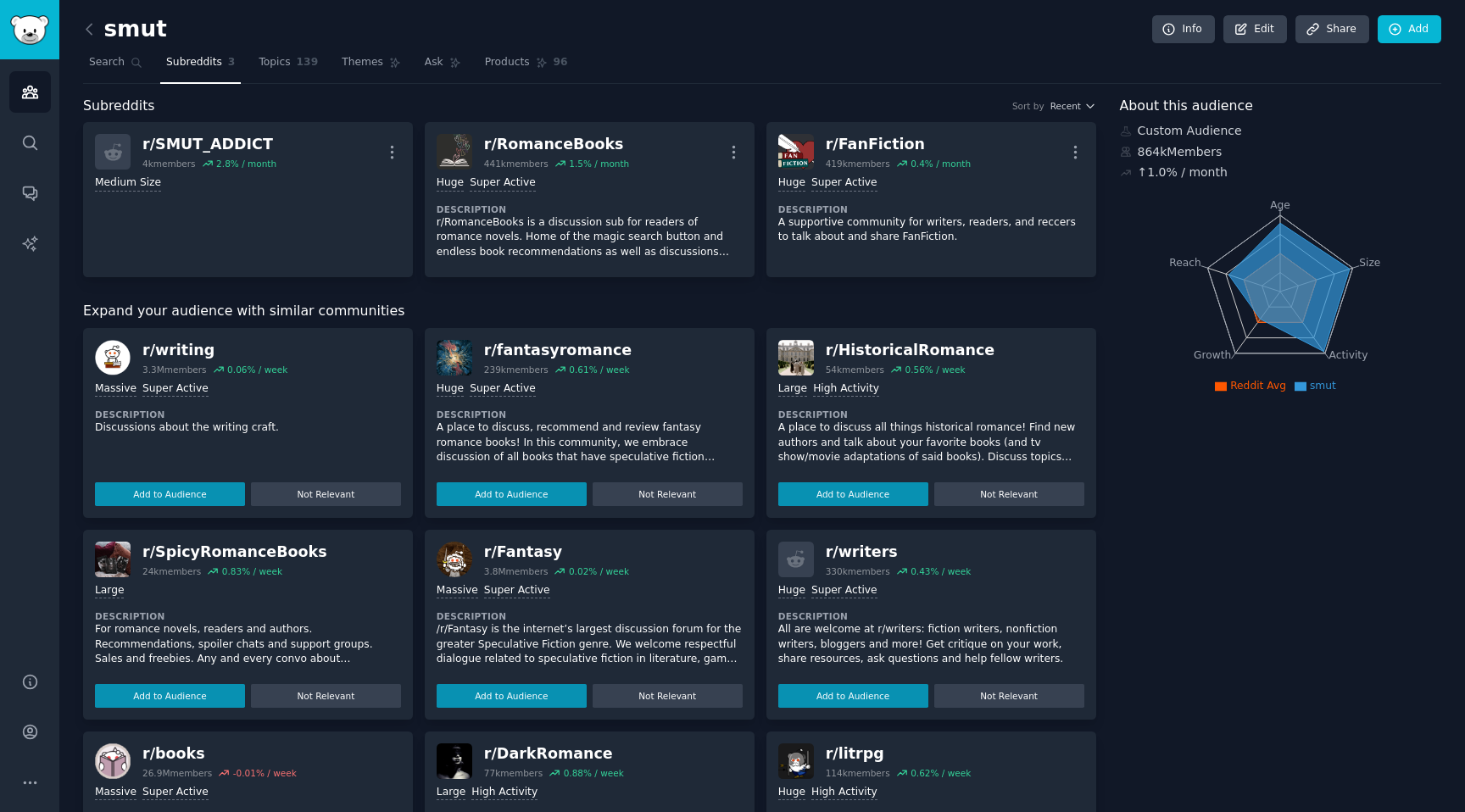
click at [539, 96] on div "Subreddits Sort by Recent" at bounding box center [590, 106] width 1013 height 21
click at [653, 85] on div "smut Info Edit Share Add Search Subreddits 3 Topics 139 Themes Ask Products 96 …" at bounding box center [762, 574] width 1358 height 1099
click at [89, 20] on icon at bounding box center [89, 29] width 18 height 18
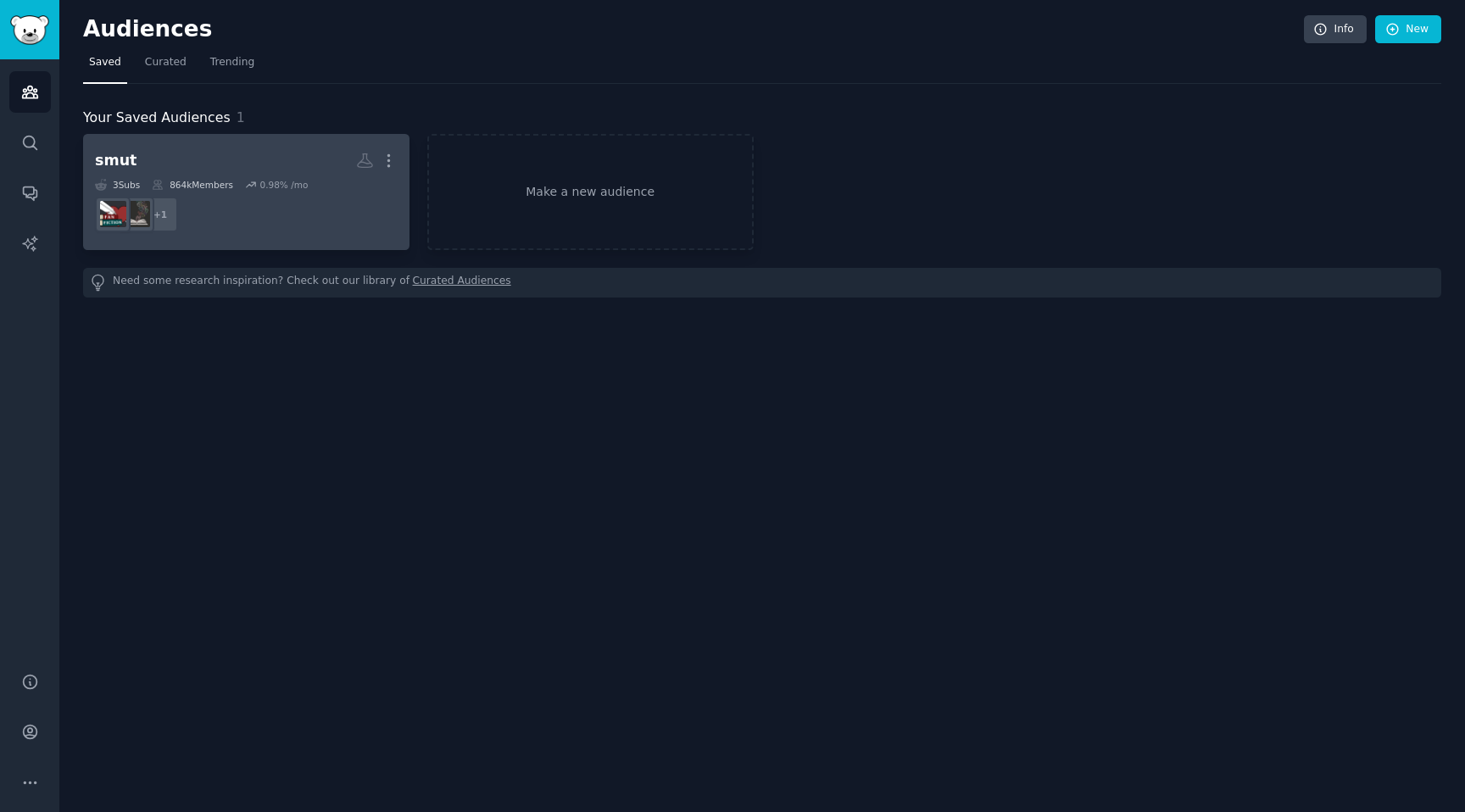
click at [248, 165] on h2 "smut More" at bounding box center [246, 161] width 302 height 30
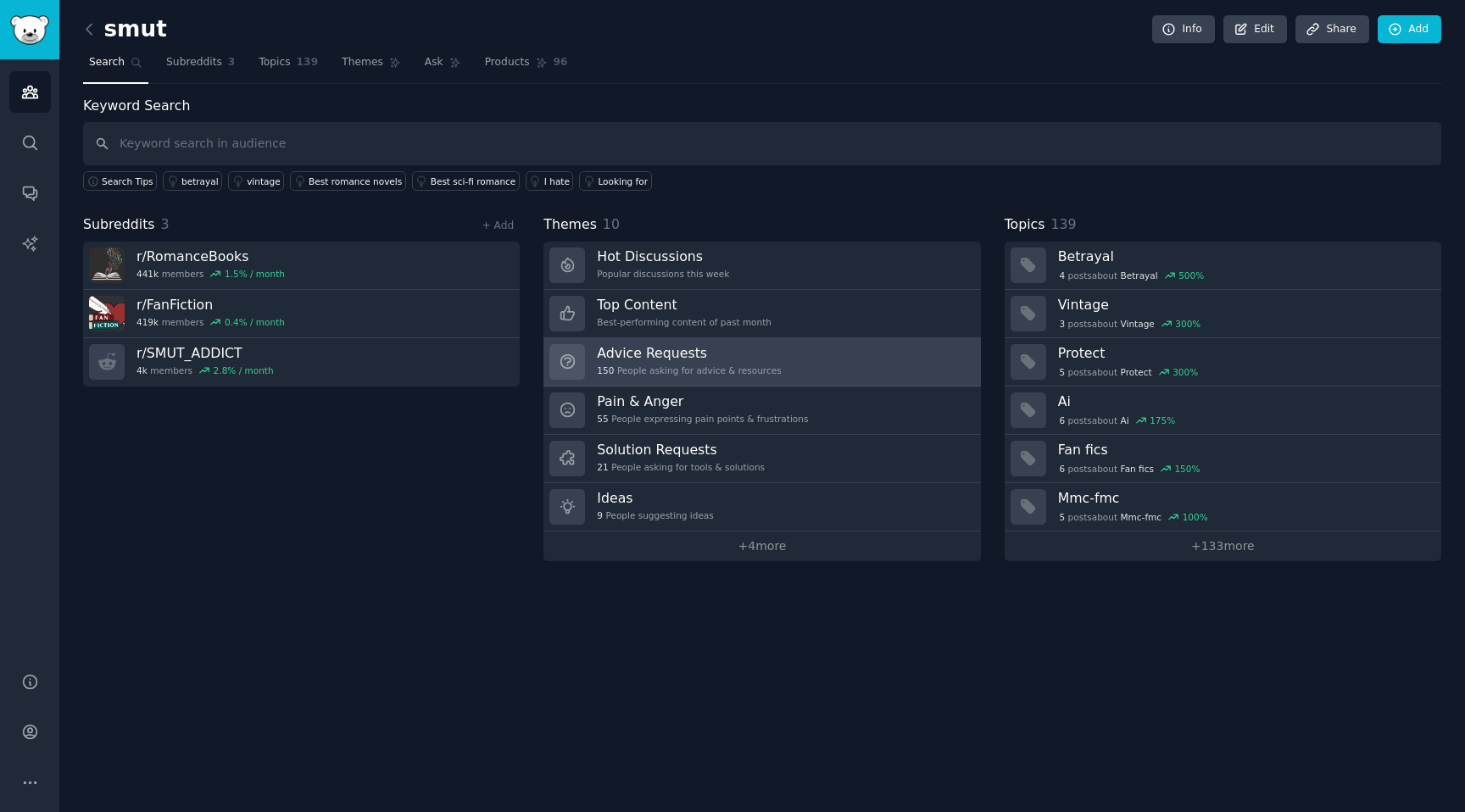
click at [734, 353] on h3 "Advice Requests" at bounding box center [689, 352] width 184 height 18
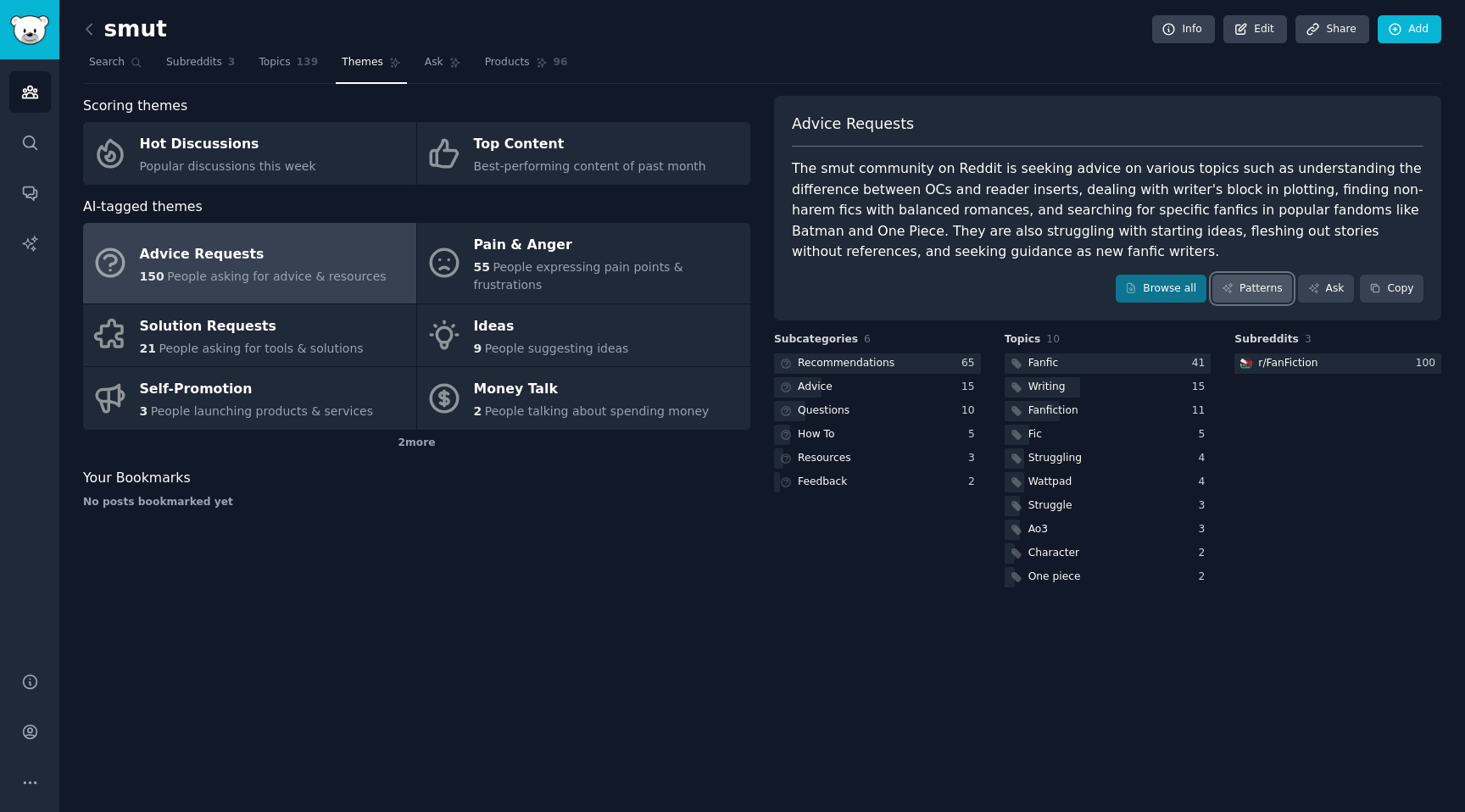
click at [1258, 292] on link "Patterns" at bounding box center [1252, 288] width 79 height 29
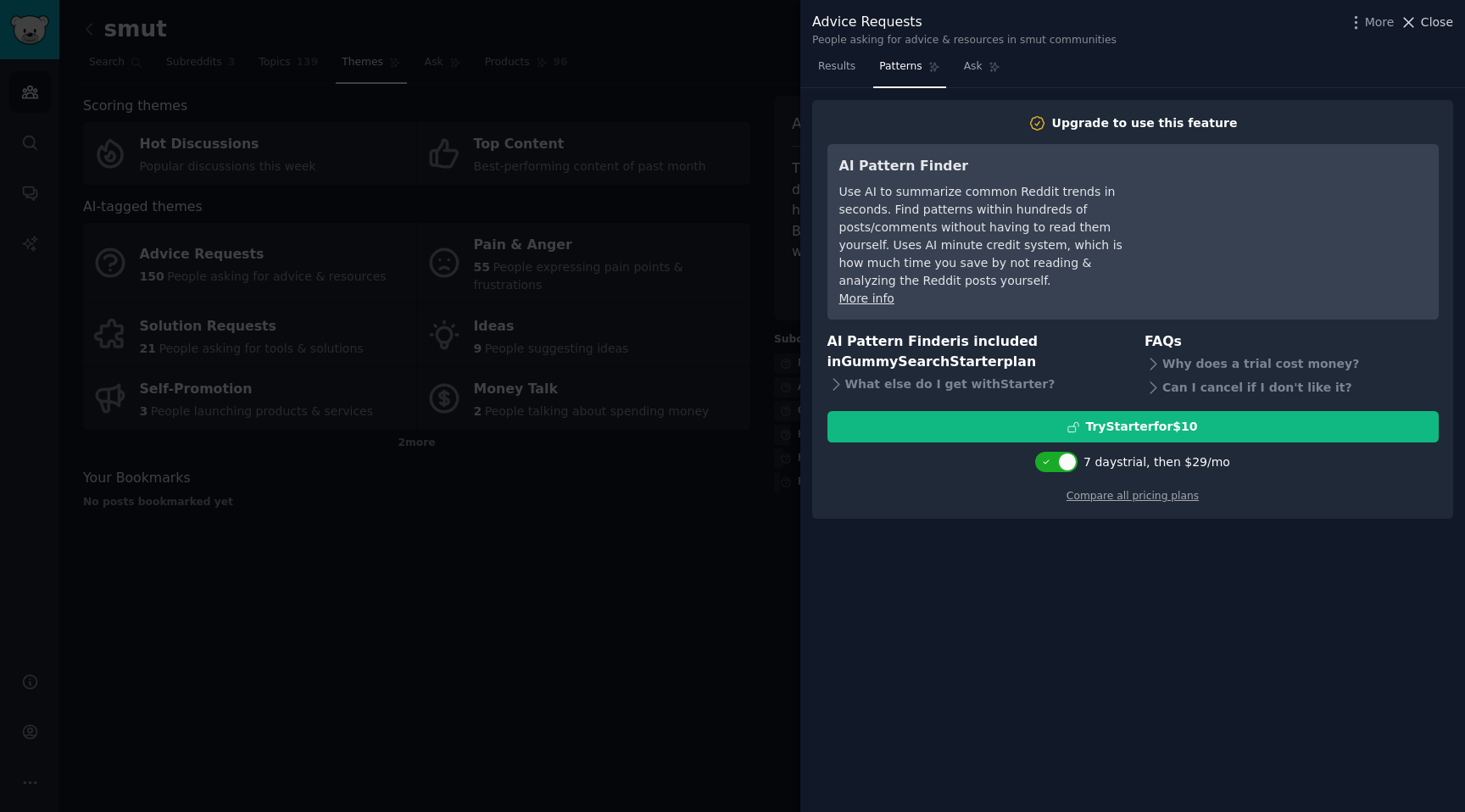
click at [1440, 20] on span "Close" at bounding box center [1436, 22] width 32 height 18
